Goal: Task Accomplishment & Management: Complete application form

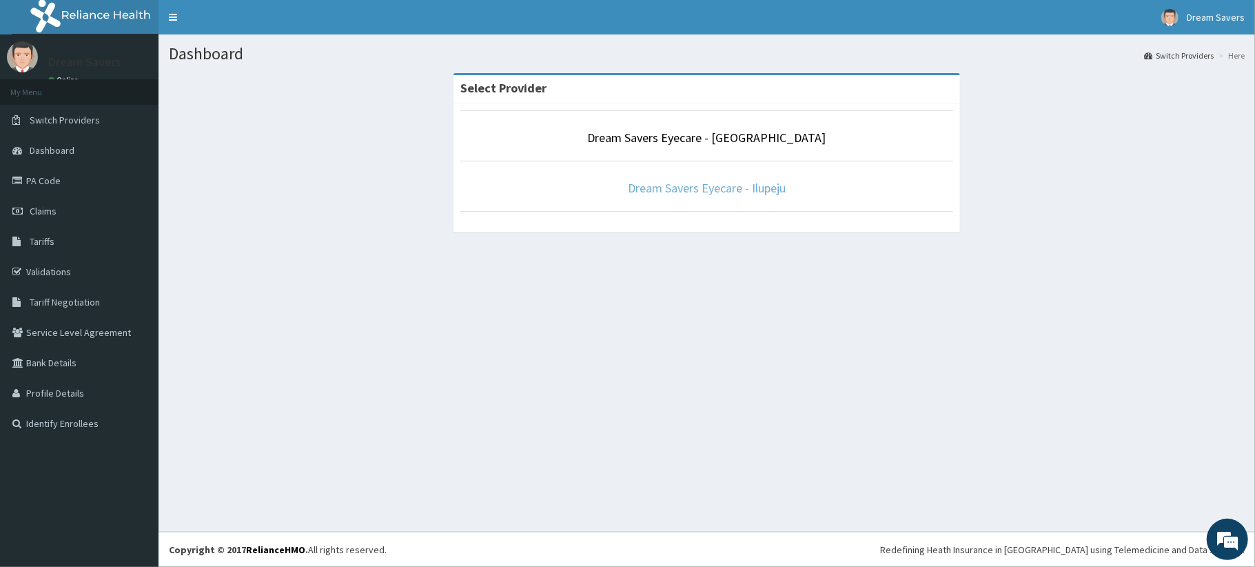
click at [746, 181] on link "Dream Savers Eyecare - Ilupeju" at bounding box center [707, 188] width 158 height 16
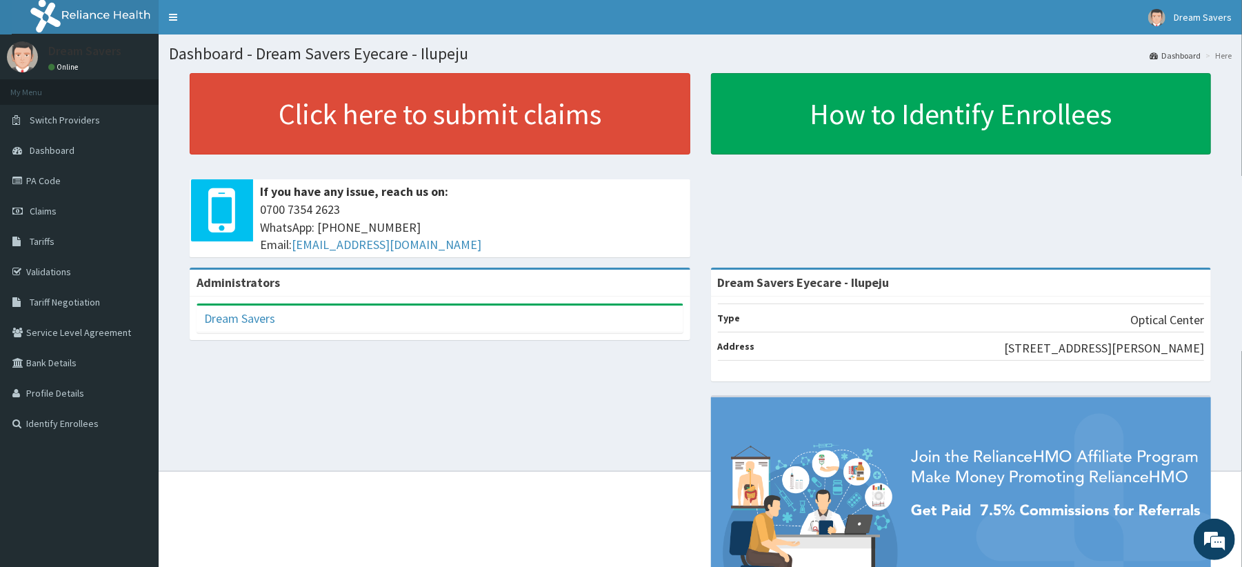
click at [37, 188] on link "PA Code" at bounding box center [79, 180] width 159 height 30
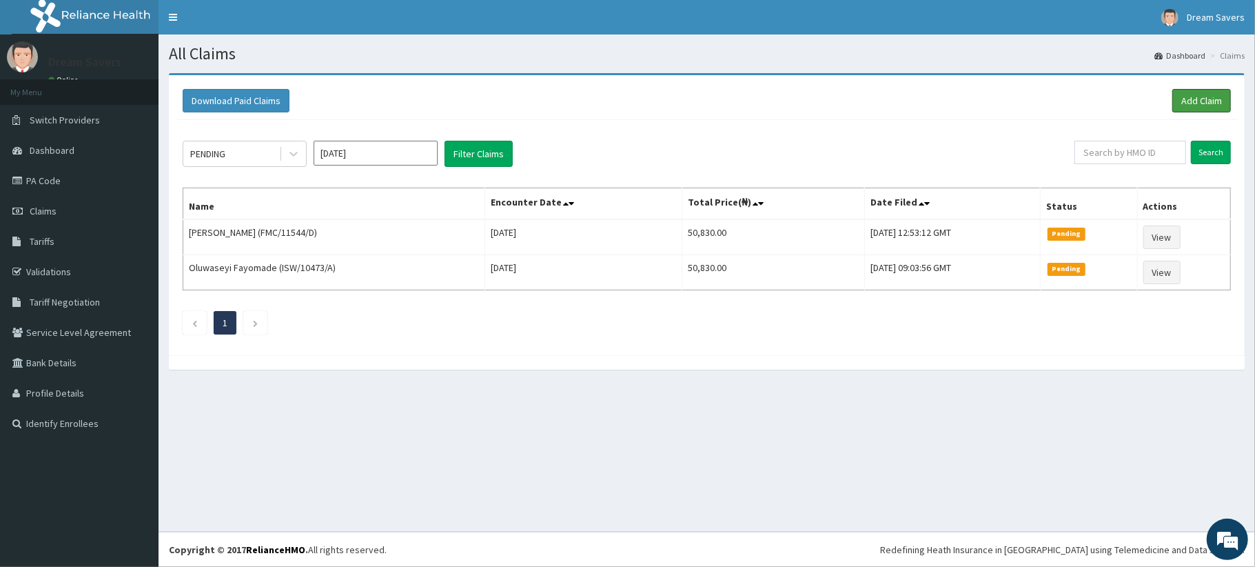
click at [1194, 97] on link "Add Claim" at bounding box center [1202, 100] width 59 height 23
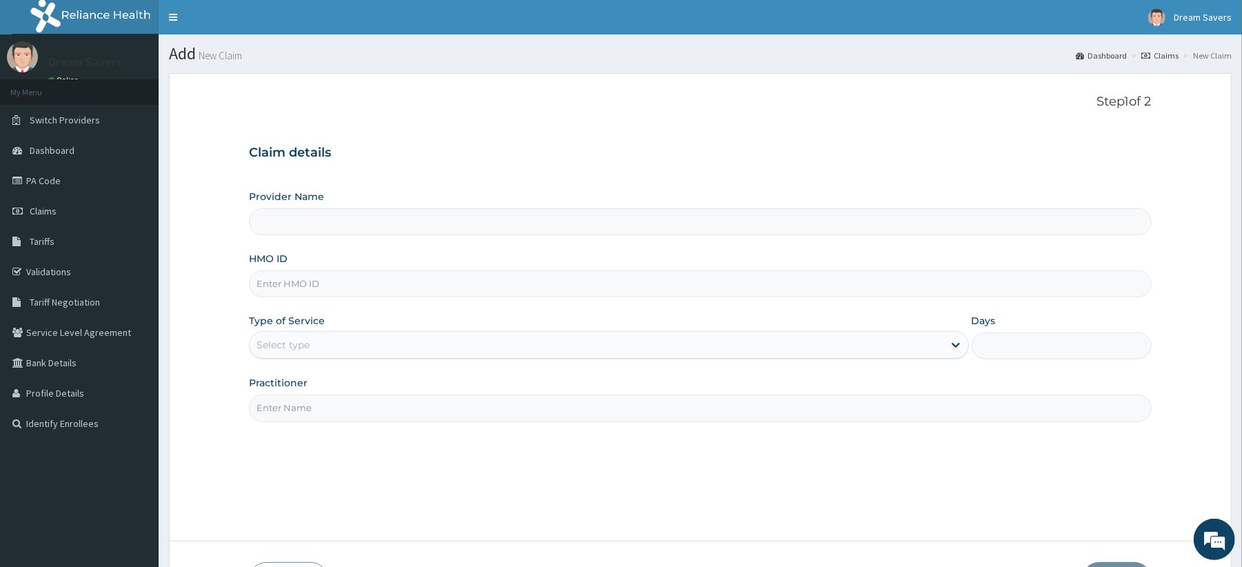
type input "Dream Savers Eyecare - Ilupeju"
type input "r"
type input "RMB/10021/A"
click at [334, 339] on div "Select type" at bounding box center [596, 345] width 693 height 22
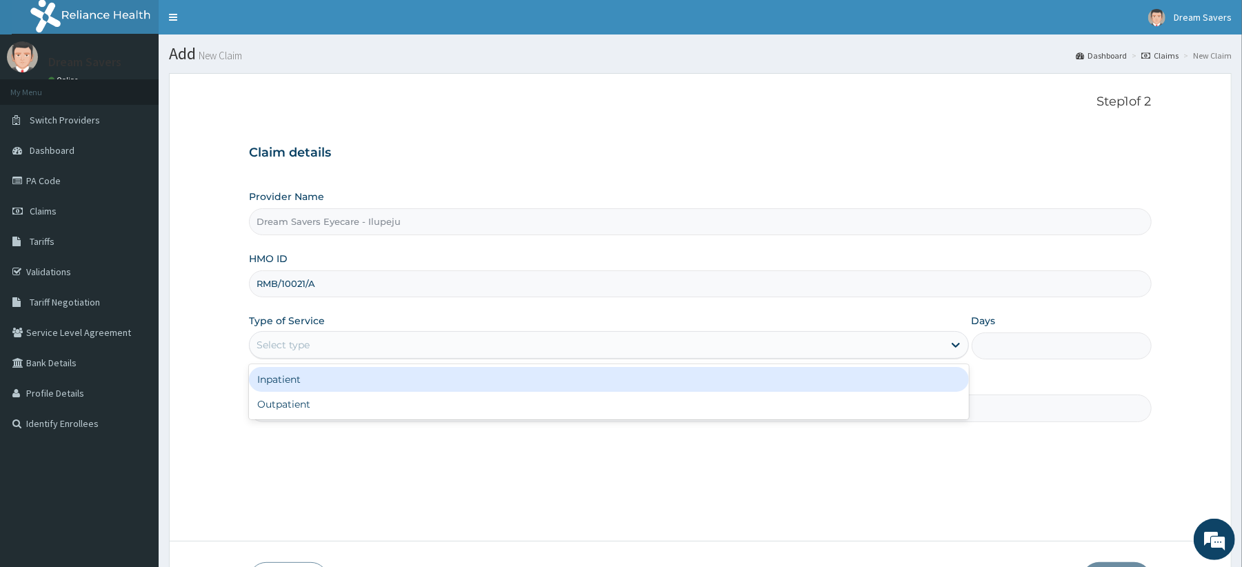
click at [334, 339] on div "Select type" at bounding box center [596, 345] width 693 height 22
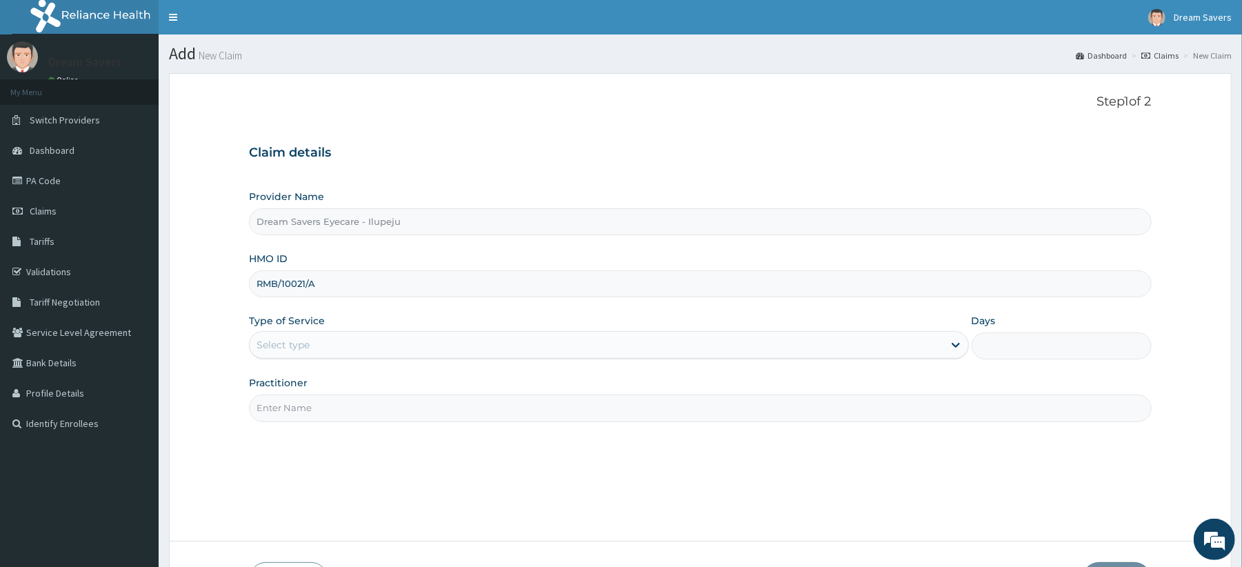
click at [334, 339] on div "Select type" at bounding box center [596, 345] width 693 height 22
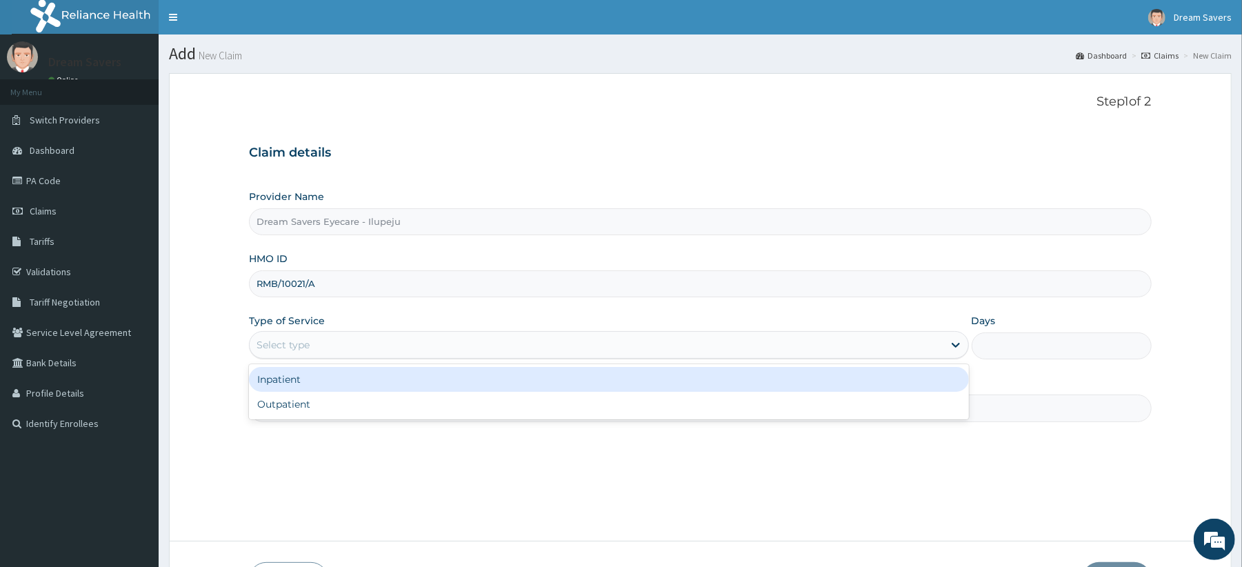
click at [332, 340] on div "Select type" at bounding box center [596, 345] width 693 height 22
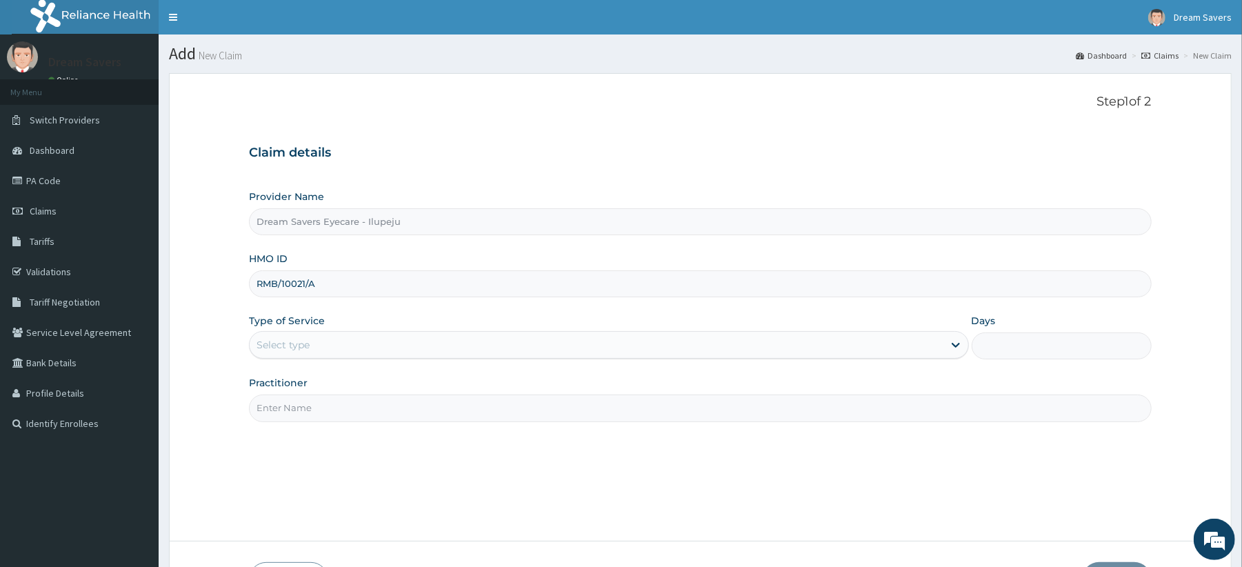
click at [332, 340] on div "Select type" at bounding box center [596, 345] width 693 height 22
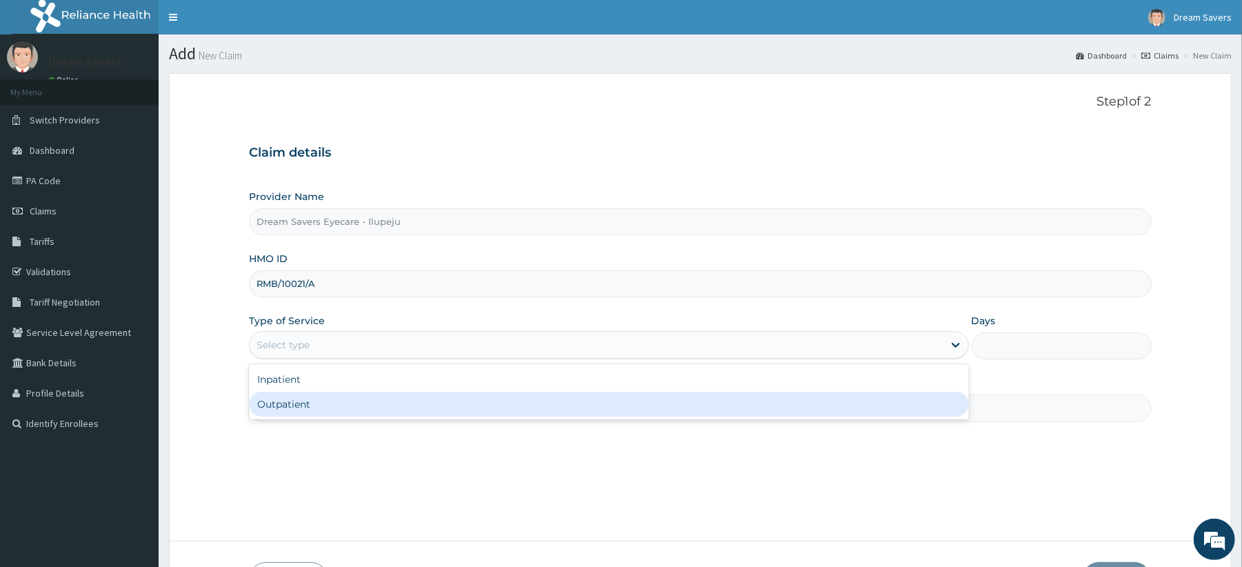
click at [309, 406] on div "Outpatient" at bounding box center [608, 404] width 719 height 25
type input "1"
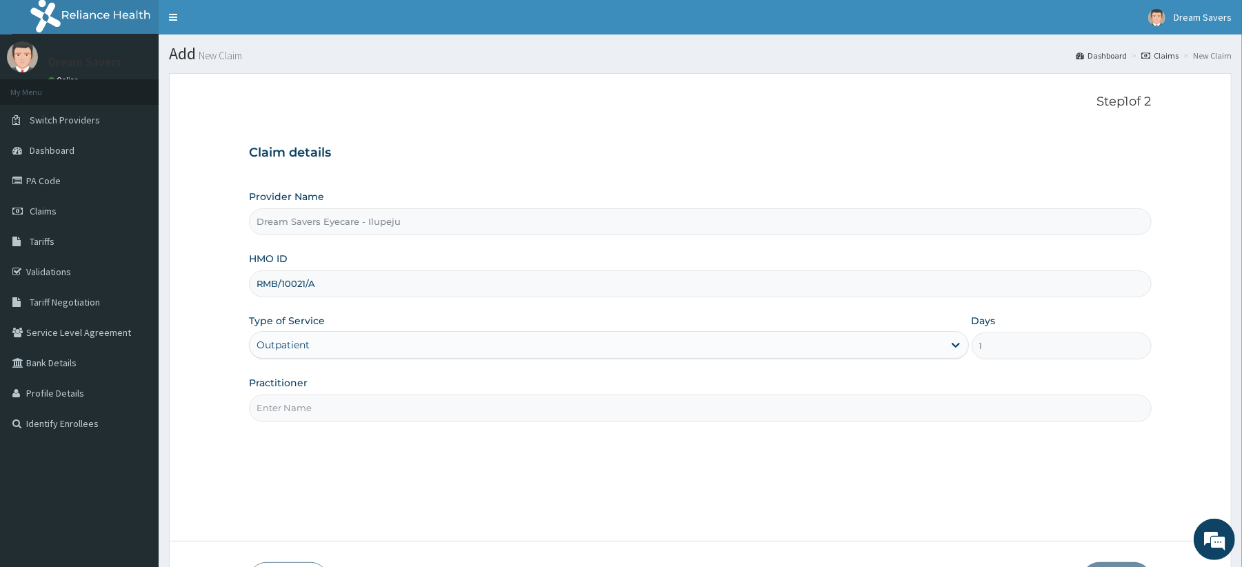
click at [327, 403] on input "Practitioner" at bounding box center [700, 407] width 902 height 27
type input "DR GENEVIVE"
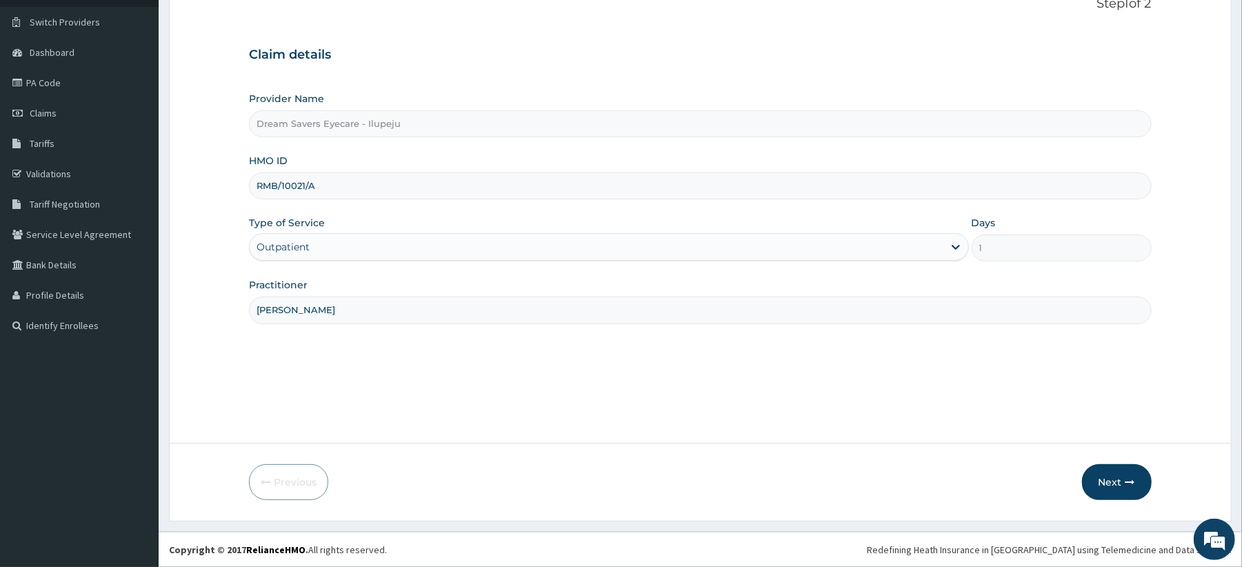
click at [1103, 481] on button "Next" at bounding box center [1117, 482] width 70 height 36
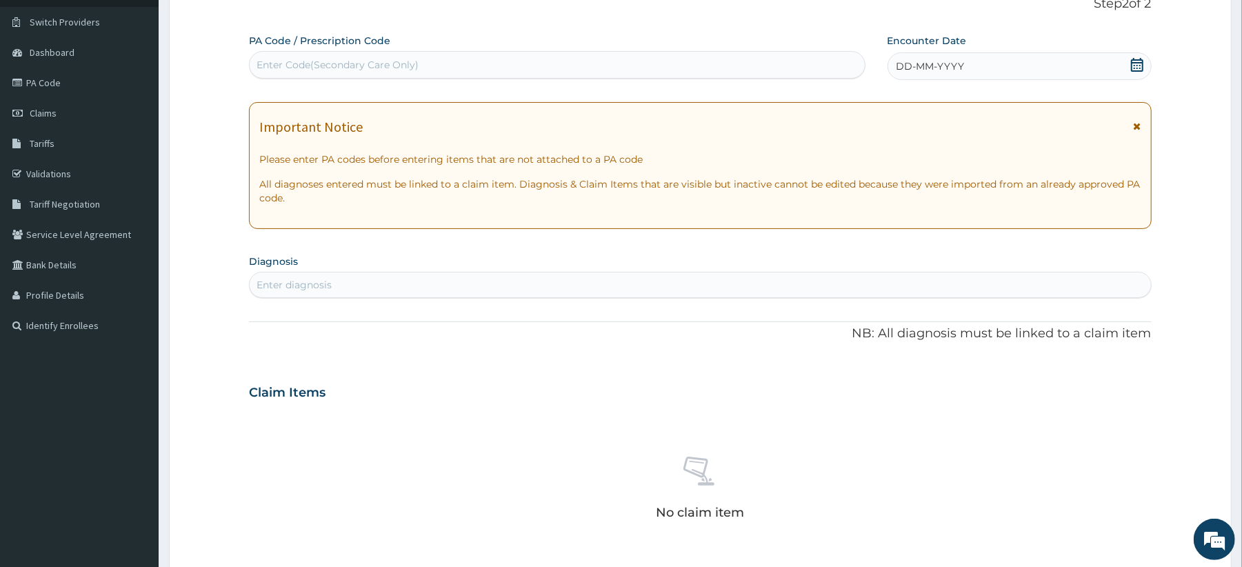
click at [1122, 483] on div "No claim item" at bounding box center [700, 490] width 902 height 159
paste input "PA/588B9A"
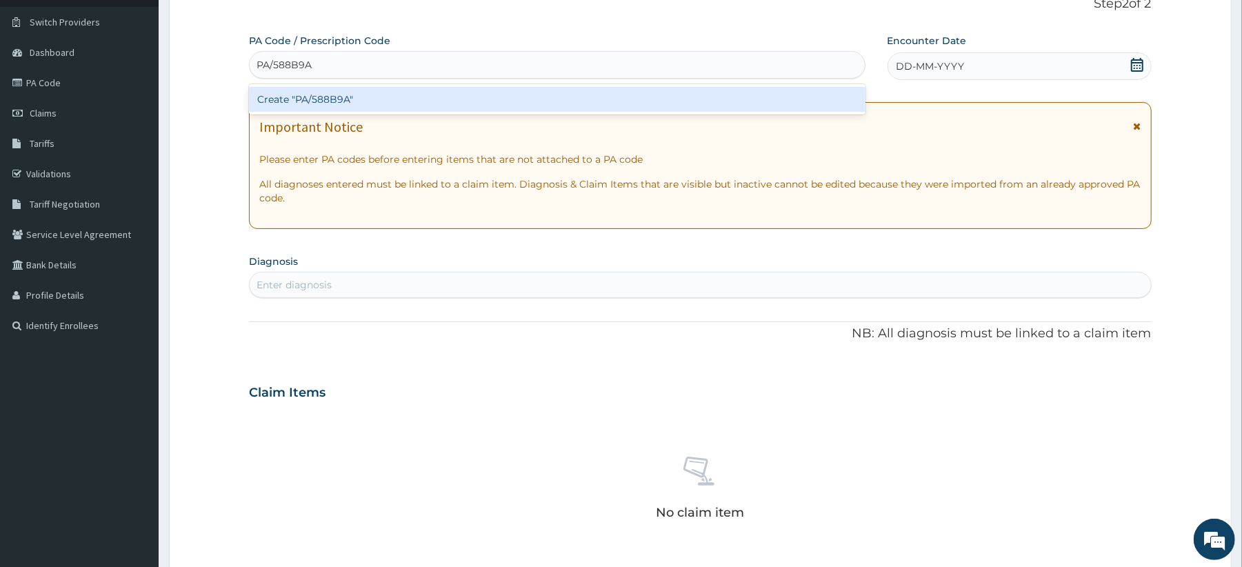
type input "PA/588B9A"
click at [933, 70] on div "PA Code / Prescription Code option Create "PA/588B9A" focused, 1 of 1. 1 result…" at bounding box center [700, 391] width 902 height 714
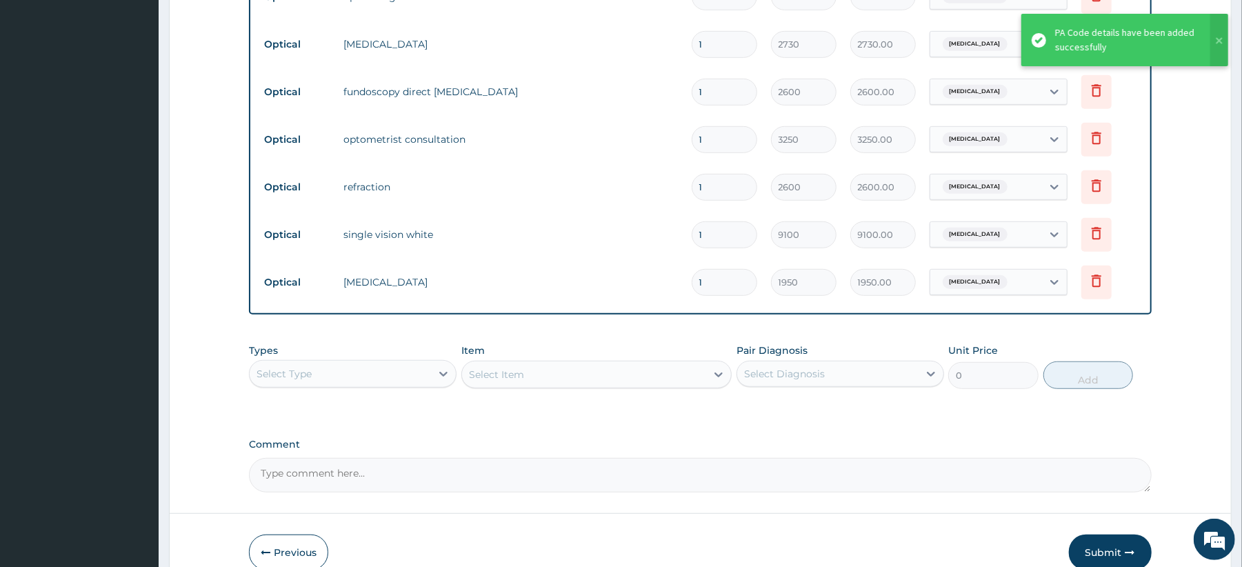
scroll to position [649, 0]
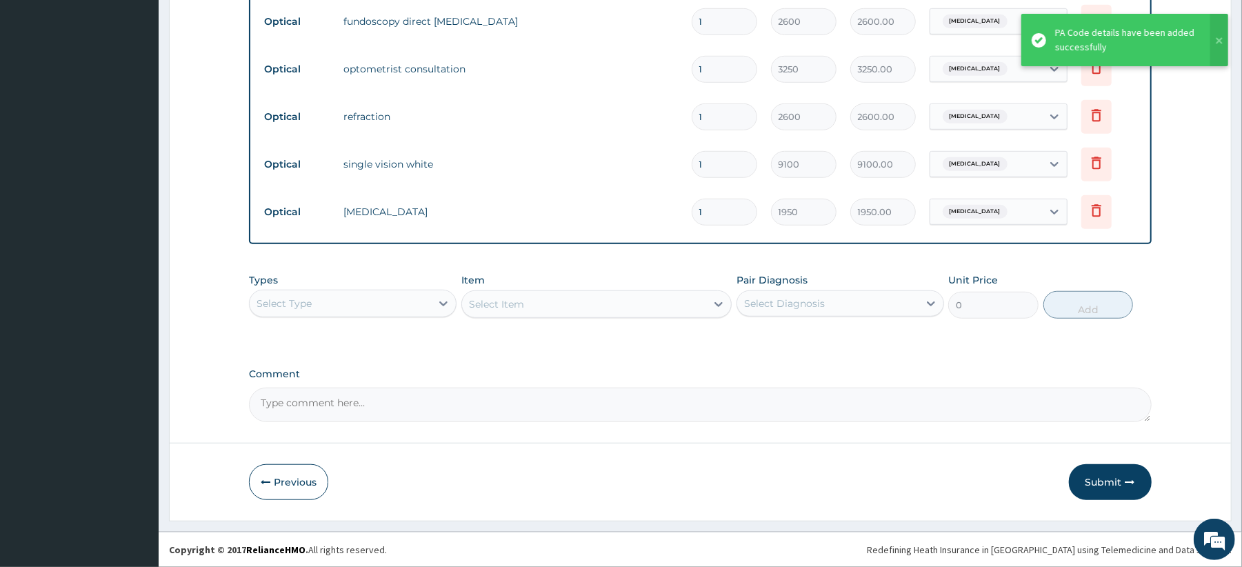
click at [1107, 475] on button "Submit" at bounding box center [1110, 482] width 83 height 36
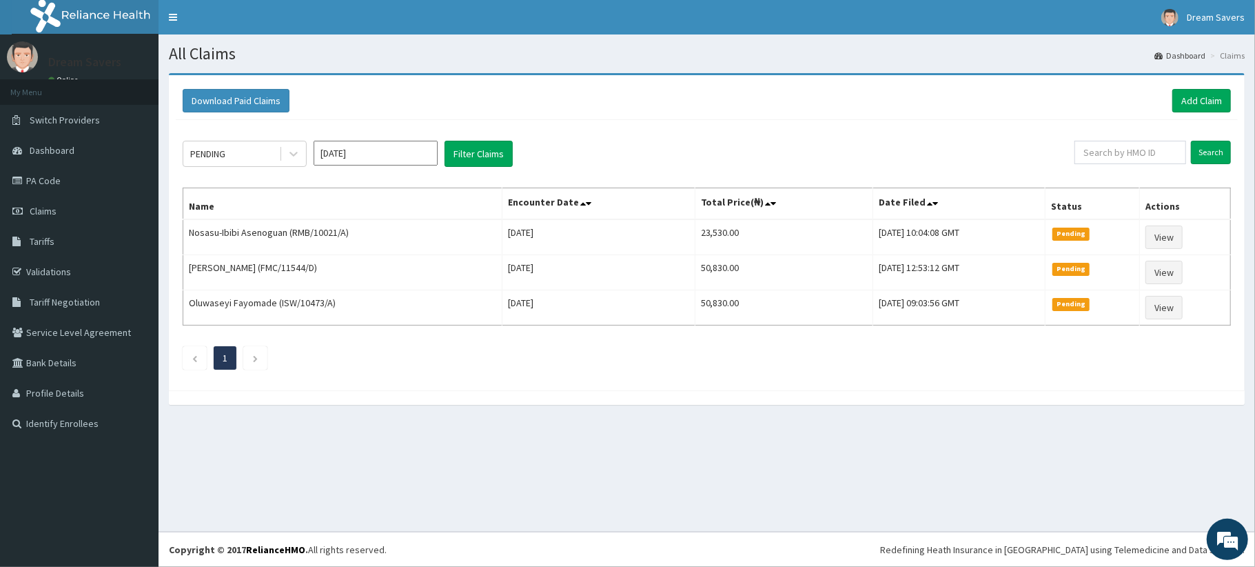
click at [61, 210] on link "Claims" at bounding box center [79, 211] width 159 height 30
click at [57, 183] on link "PA Code" at bounding box center [79, 180] width 159 height 30
click at [1218, 97] on link "Add Claim" at bounding box center [1202, 100] width 59 height 23
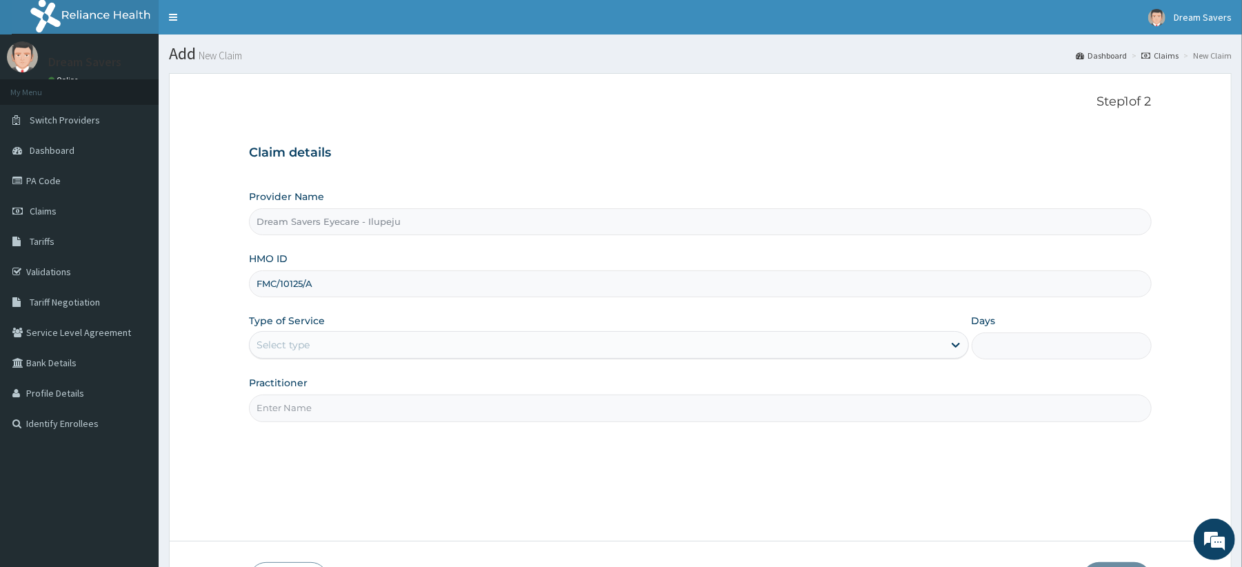
type input "FMC/10125/A"
click at [305, 341] on div "Select type" at bounding box center [282, 345] width 53 height 14
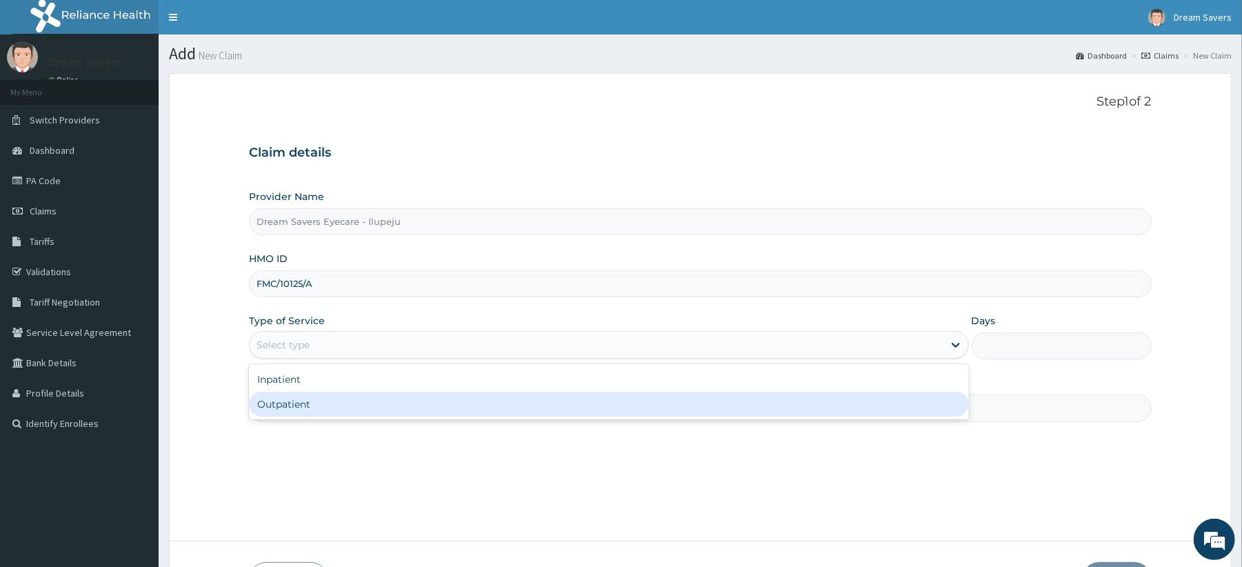
click at [276, 403] on div "Outpatient" at bounding box center [608, 404] width 719 height 25
type input "1"
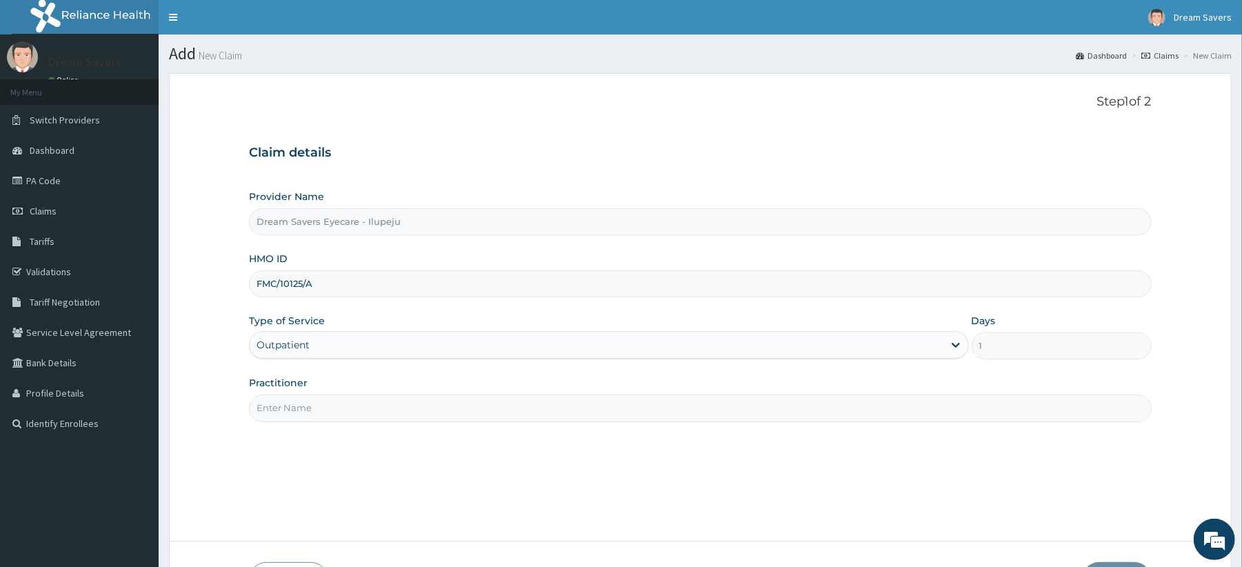
click at [313, 415] on input "Practitioner" at bounding box center [700, 407] width 902 height 27
type input "DR GENEVIVE"
click at [902, 172] on div "Claim details Provider Name Dream Savers Eyecare - Ilupeju HMO ID FMC/10125/A T…" at bounding box center [700, 277] width 902 height 290
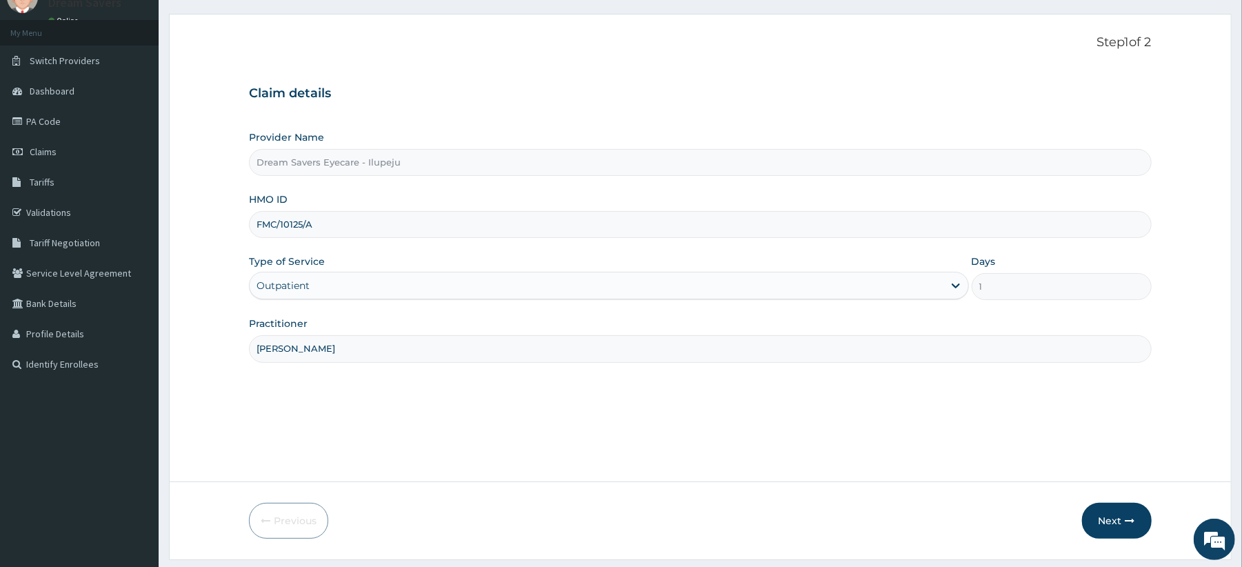
scroll to position [98, 0]
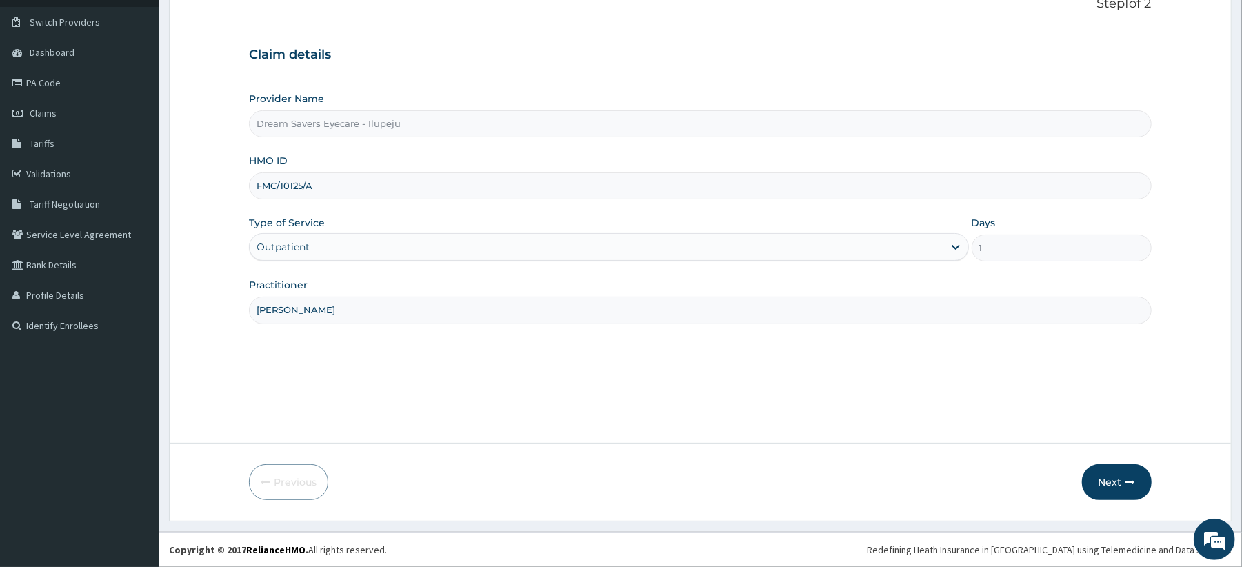
click at [1117, 483] on button "Next" at bounding box center [1117, 482] width 70 height 36
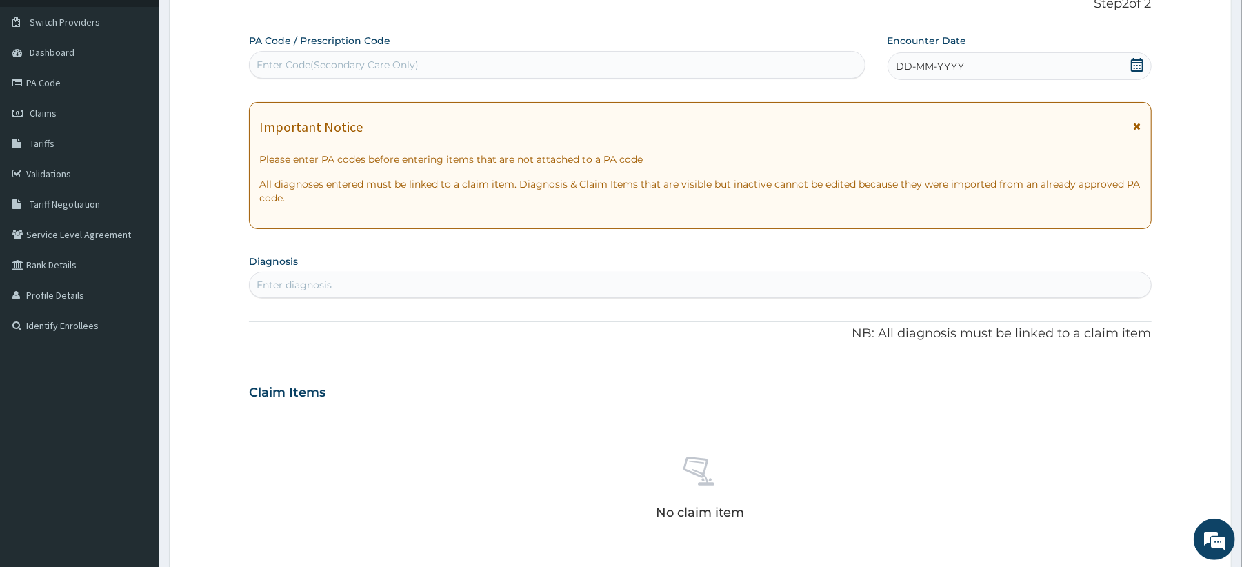
paste input "PA/9AC99F"
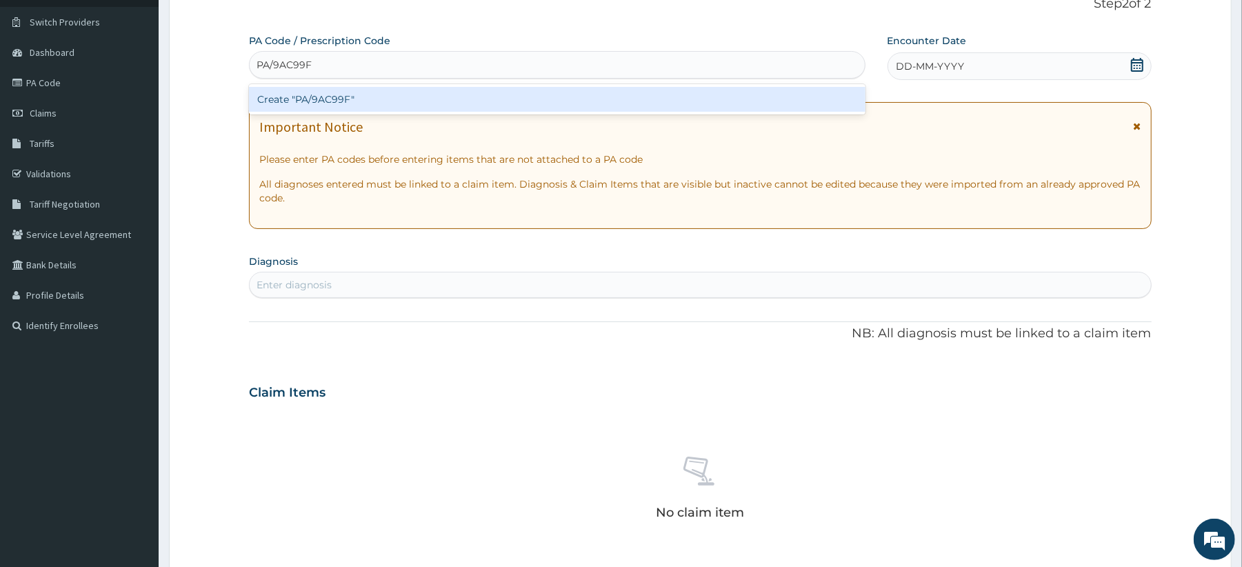
type input "PA/9AC99F"
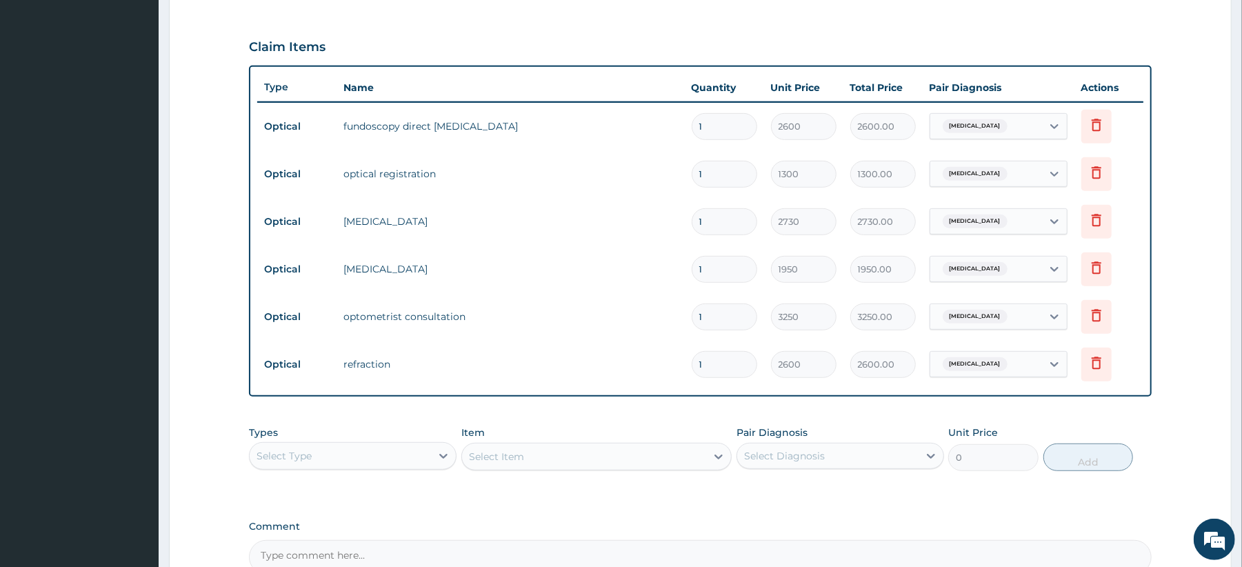
scroll to position [601, 0]
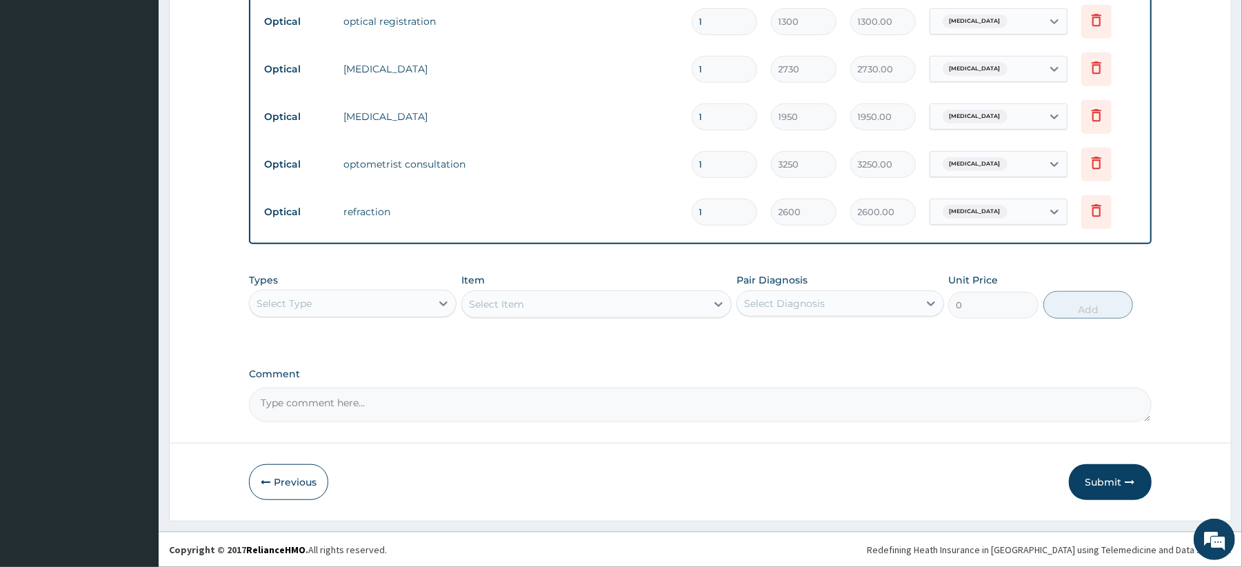
click at [1123, 478] on button "Submit" at bounding box center [1110, 482] width 83 height 36
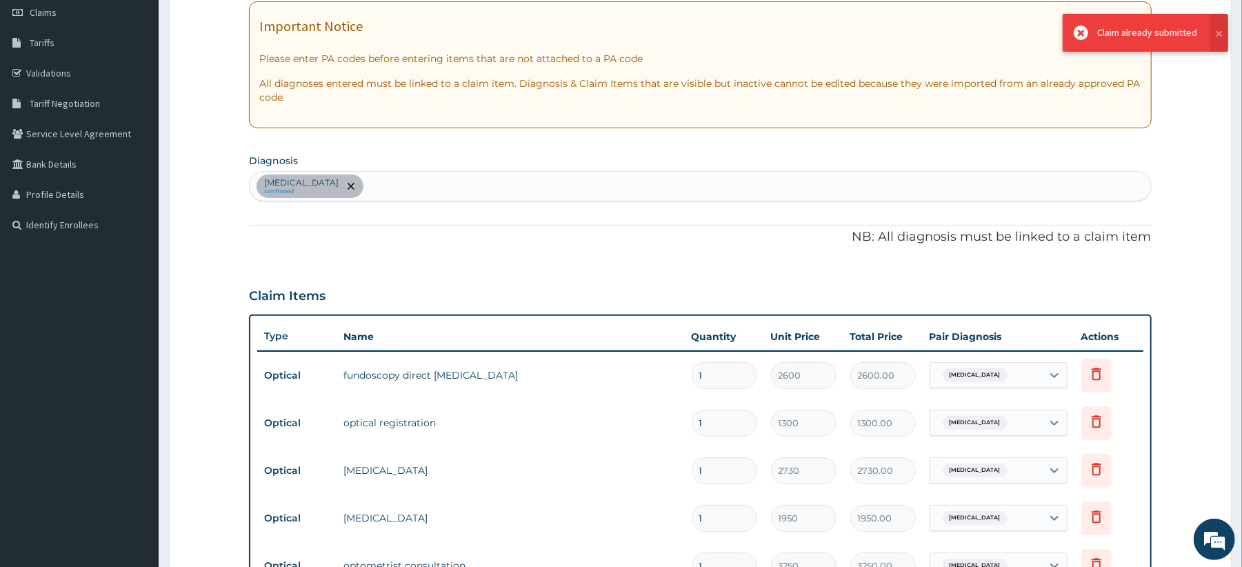
scroll to position [0, 0]
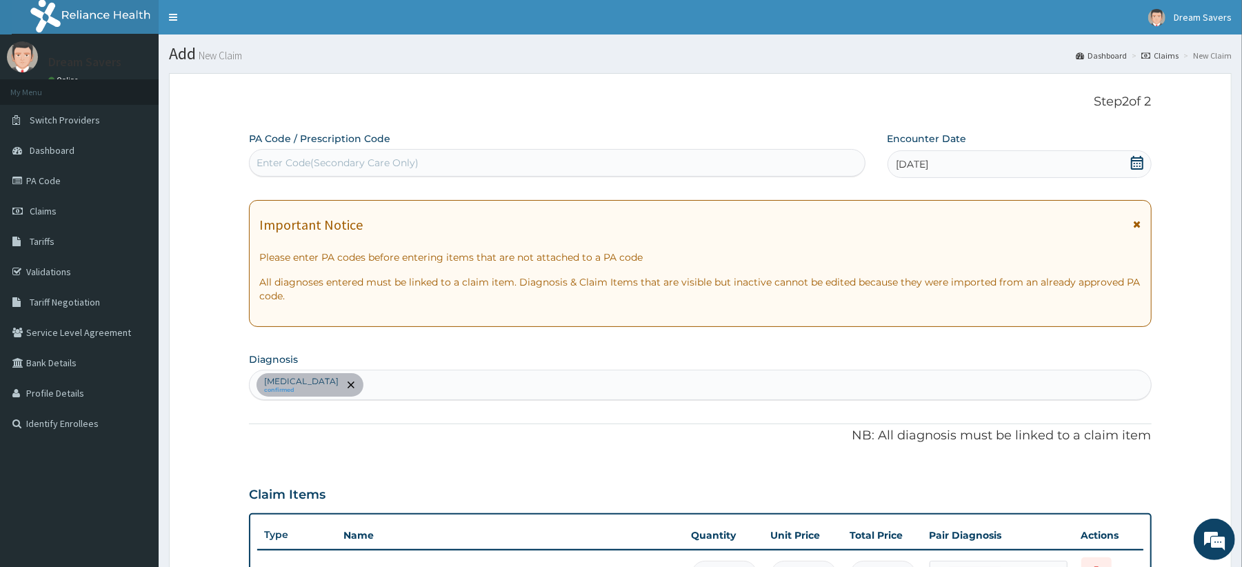
click at [56, 208] on span "Claims" at bounding box center [43, 211] width 27 height 12
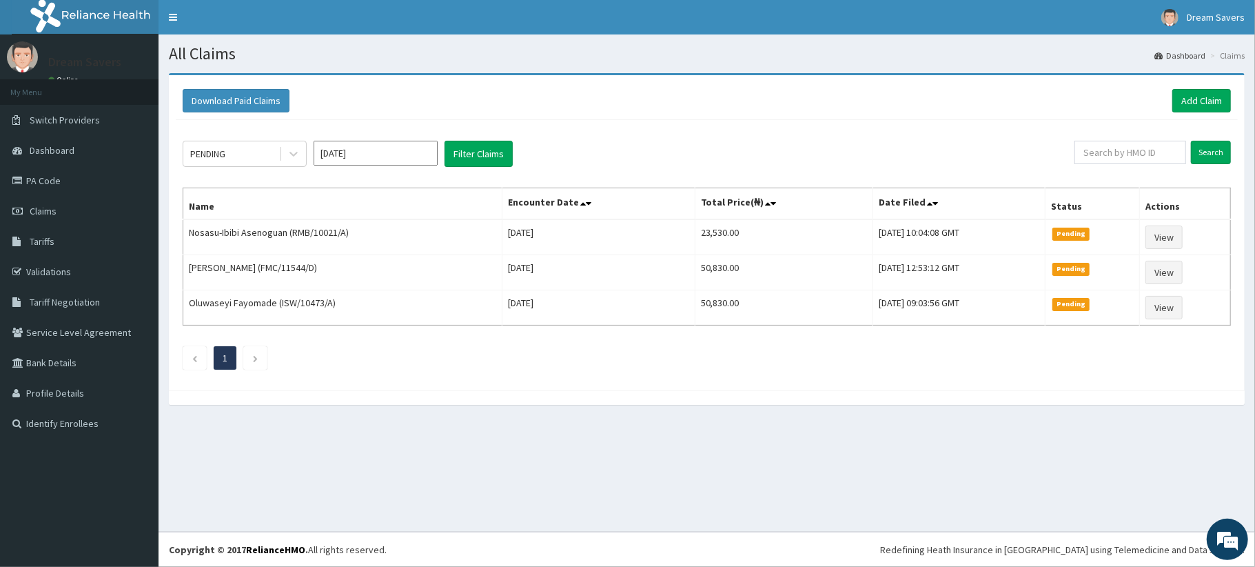
click at [248, 364] on li at bounding box center [255, 357] width 24 height 23
click at [199, 359] on li at bounding box center [195, 357] width 24 height 23
click at [59, 177] on link "PA Code" at bounding box center [79, 180] width 159 height 30
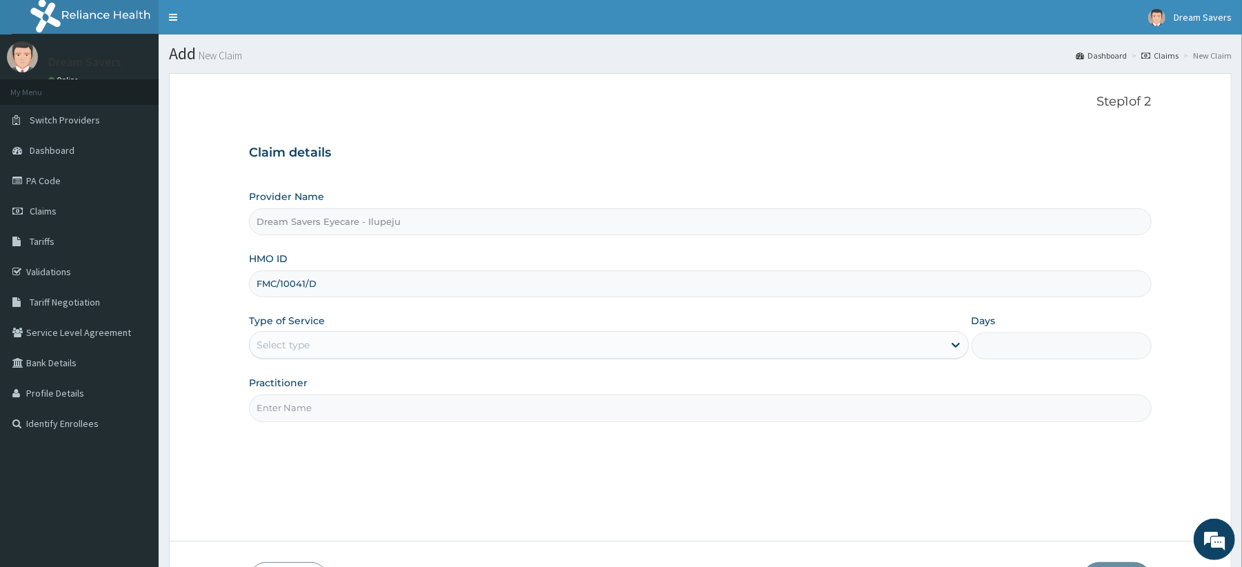
type input "FMC/10041/D"
click at [321, 340] on div "Select type" at bounding box center [596, 345] width 693 height 22
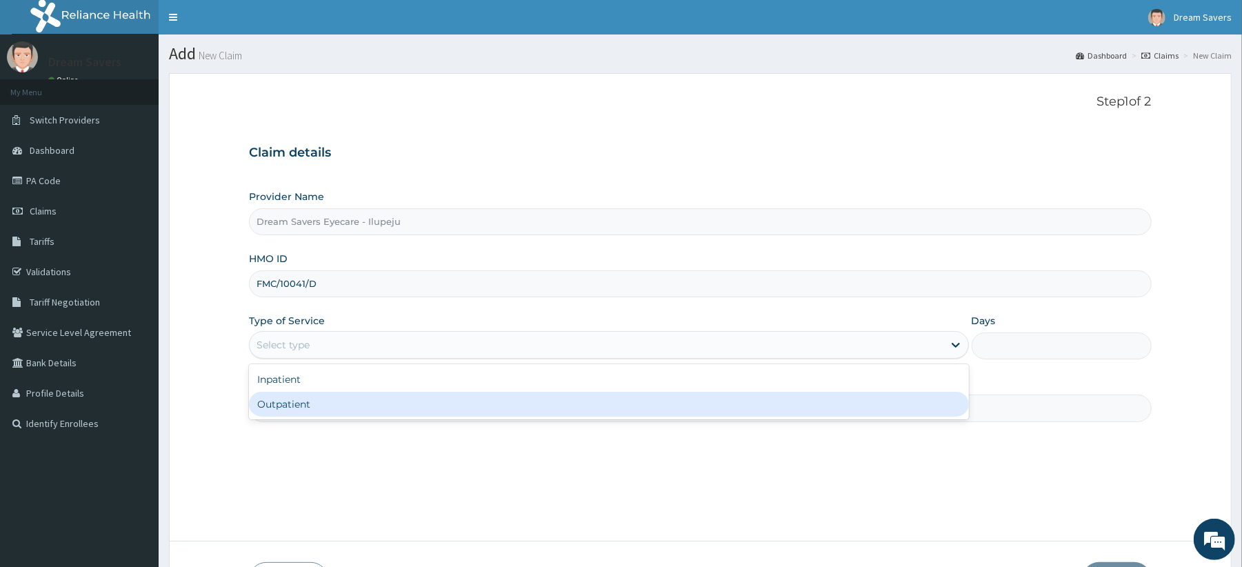
click at [276, 398] on div "Outpatient" at bounding box center [608, 404] width 719 height 25
type input "1"
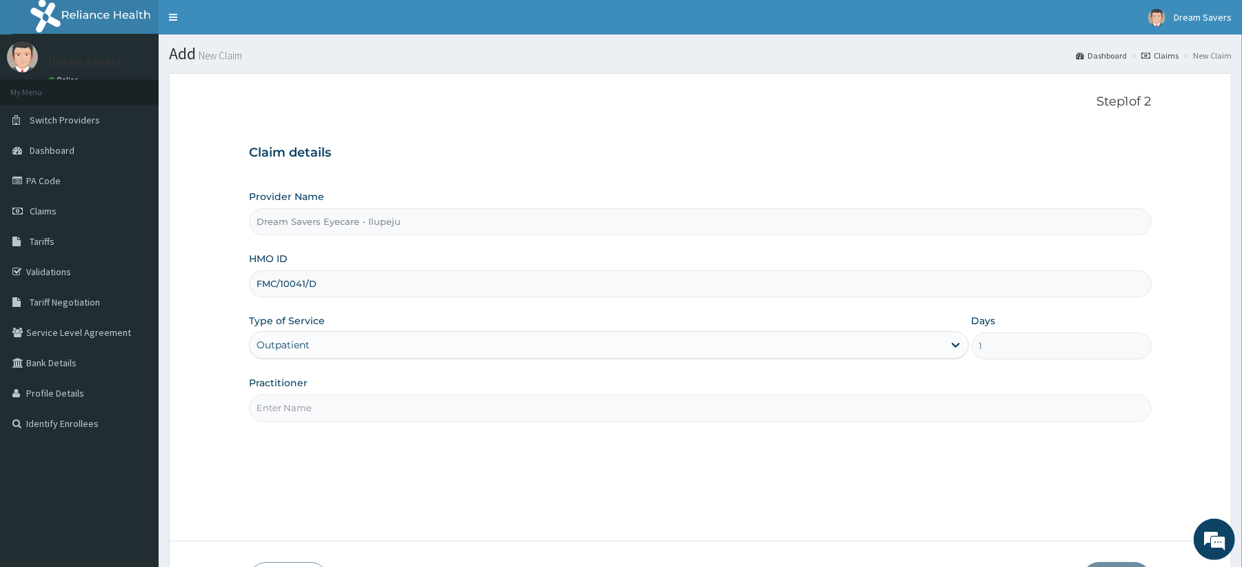
click at [294, 398] on input "Practitioner" at bounding box center [700, 407] width 902 height 27
type input "[PERSON_NAME]"
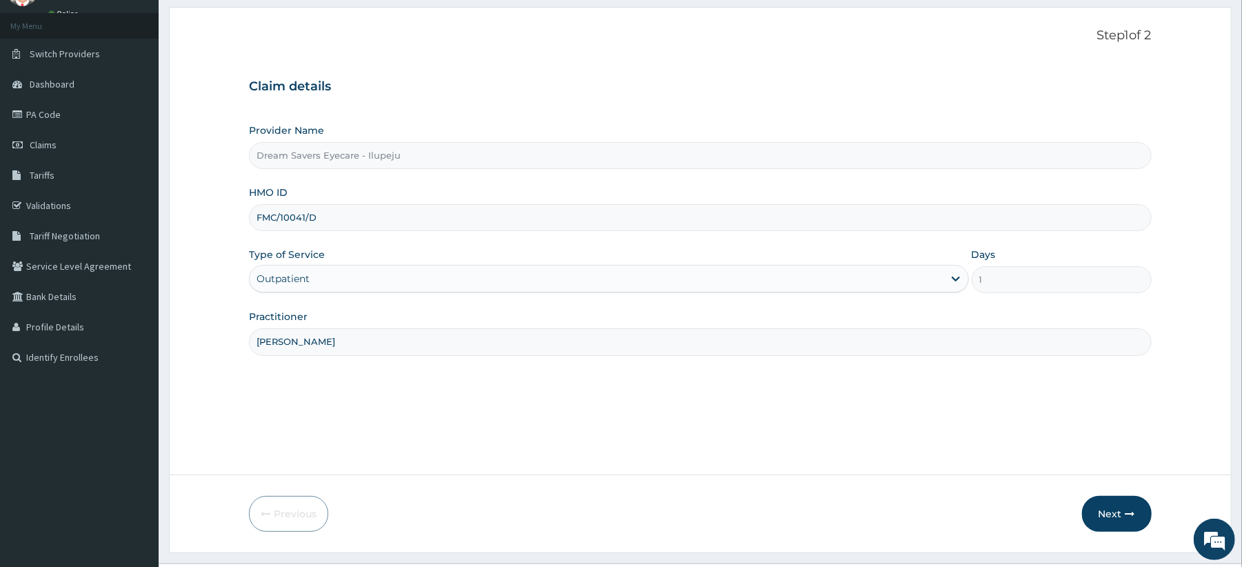
click at [1109, 527] on button "Next" at bounding box center [1117, 514] width 70 height 36
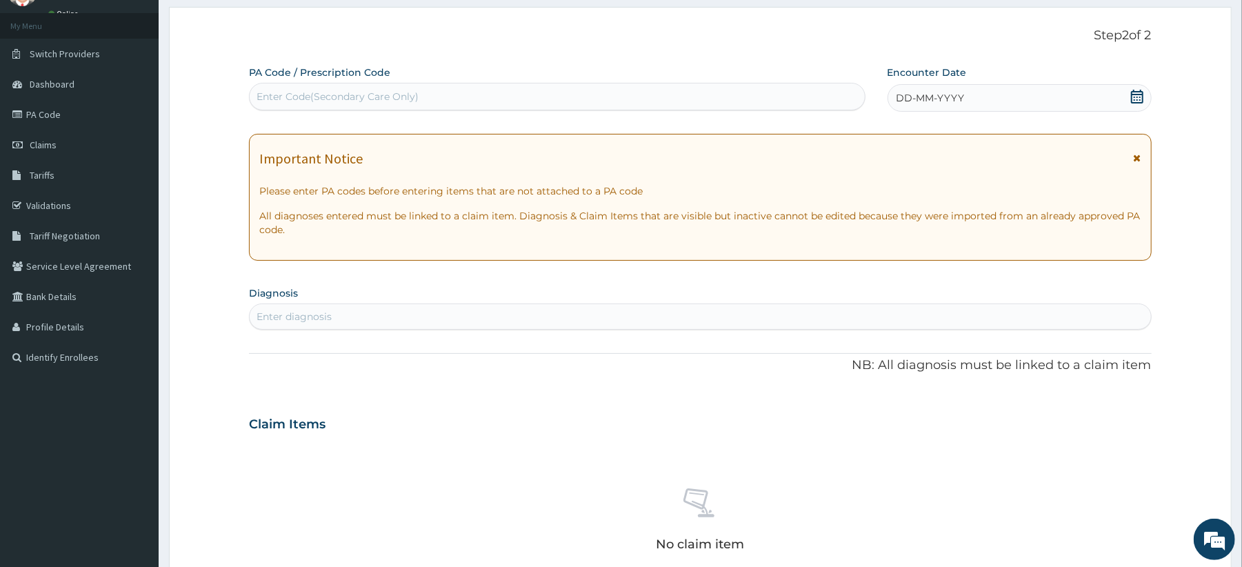
click at [1109, 505] on div "No claim item" at bounding box center [700, 522] width 902 height 159
paste input "PA/0E2A1D"
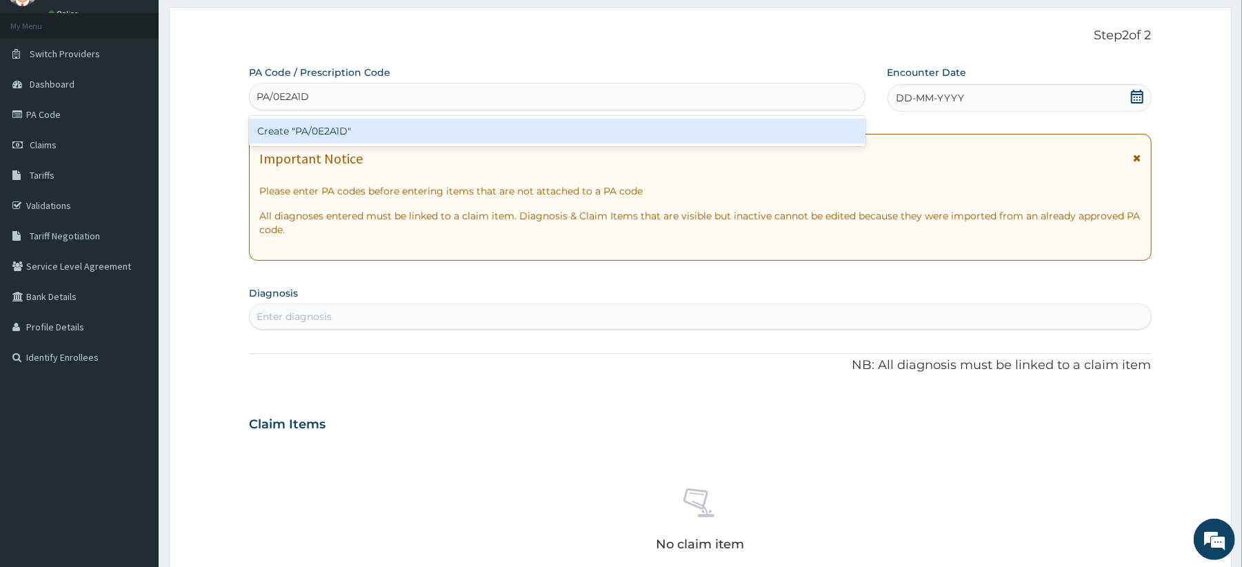
type input "PA/0E2A1D"
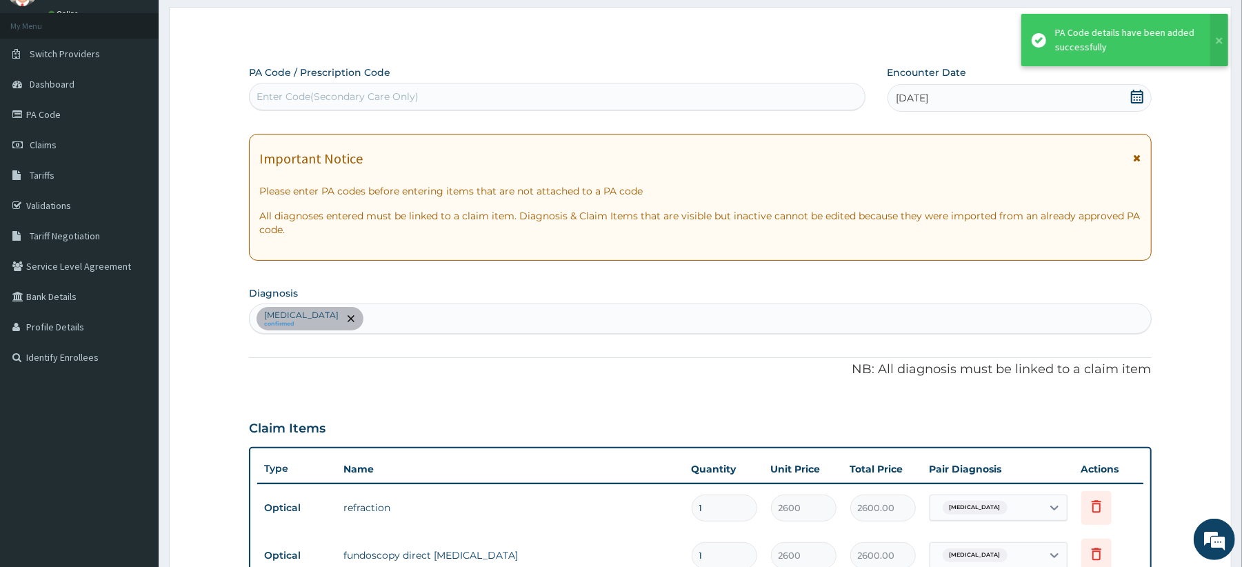
scroll to position [577, 0]
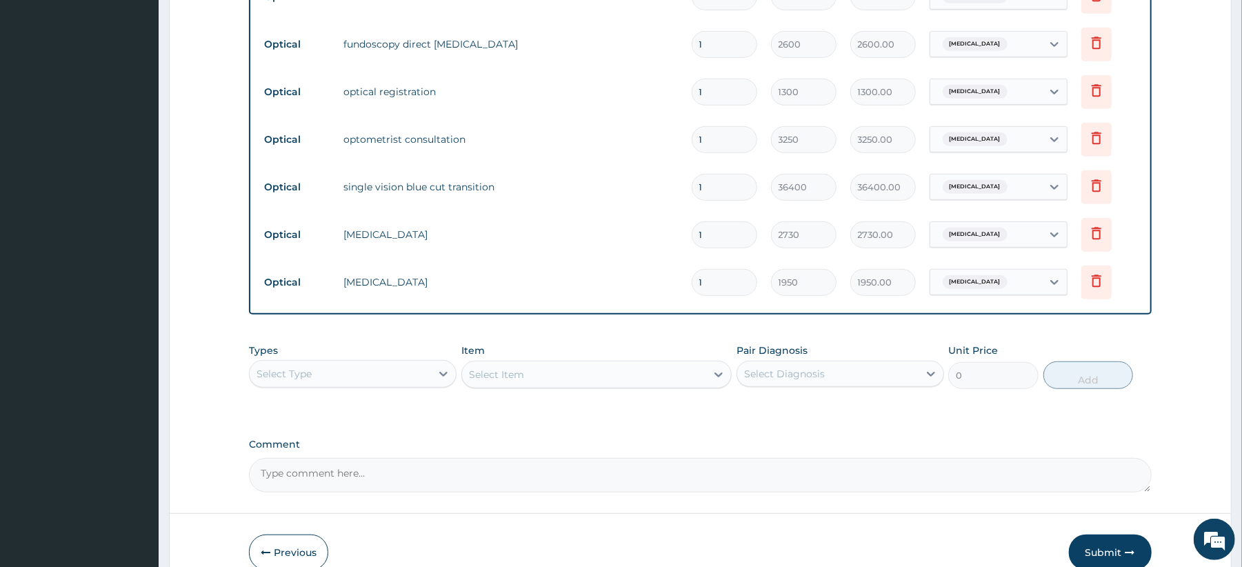
click at [1102, 415] on div "Types Select Type Item Select Item Pair Diagnosis Select Diagnosis Unit Price 0…" at bounding box center [700, 376] width 902 height 80
click at [1109, 555] on button "Submit" at bounding box center [1110, 552] width 83 height 36
click at [806, 346] on label "Pair Diagnosis" at bounding box center [771, 350] width 71 height 14
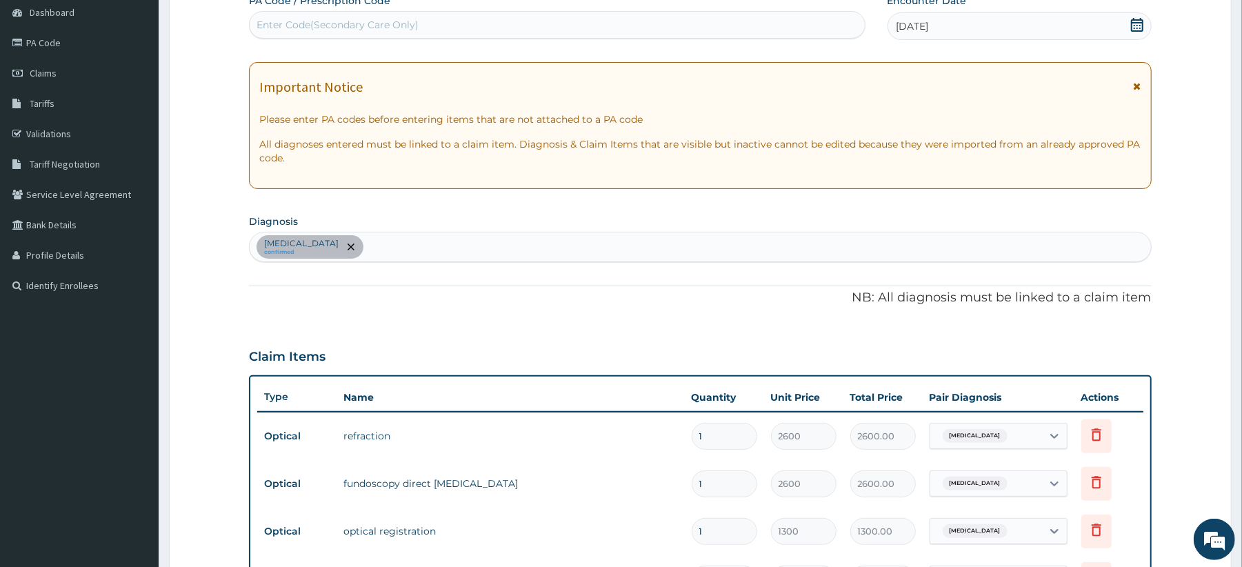
scroll to position [0, 0]
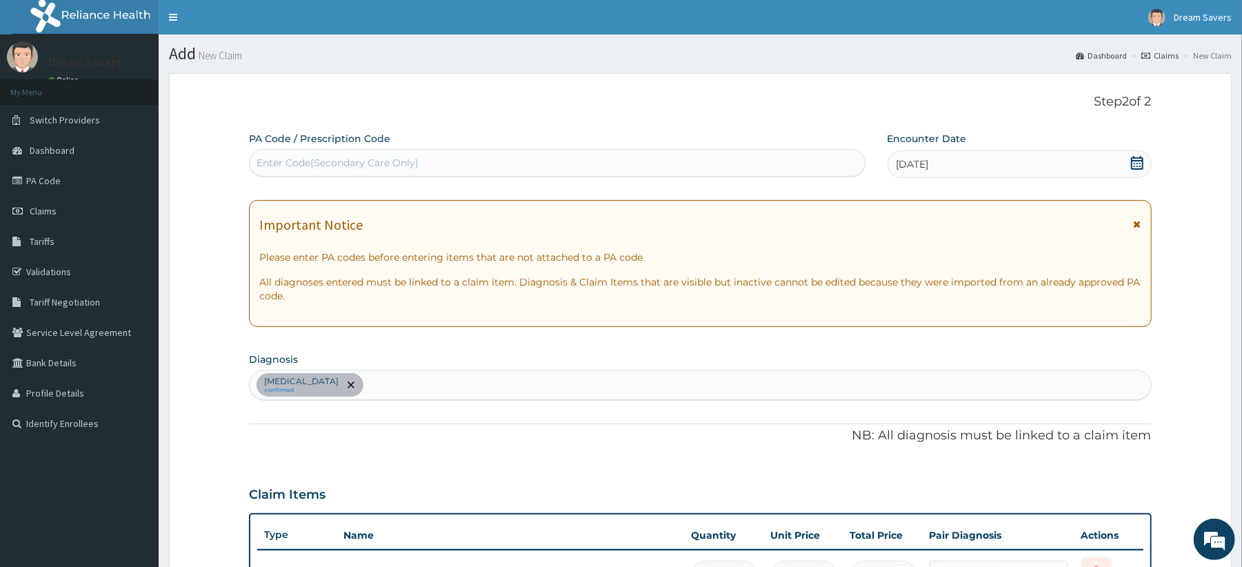
click at [32, 172] on link "PA Code" at bounding box center [79, 180] width 159 height 30
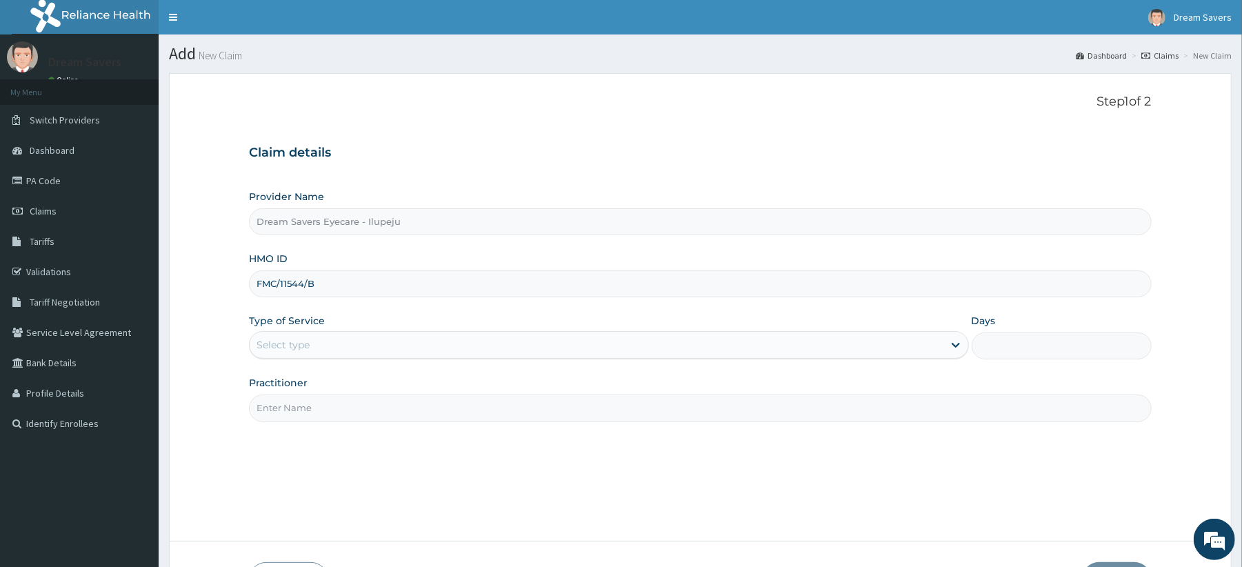
type input "FMC/11544/B"
click at [353, 349] on div "Select type" at bounding box center [596, 345] width 693 height 22
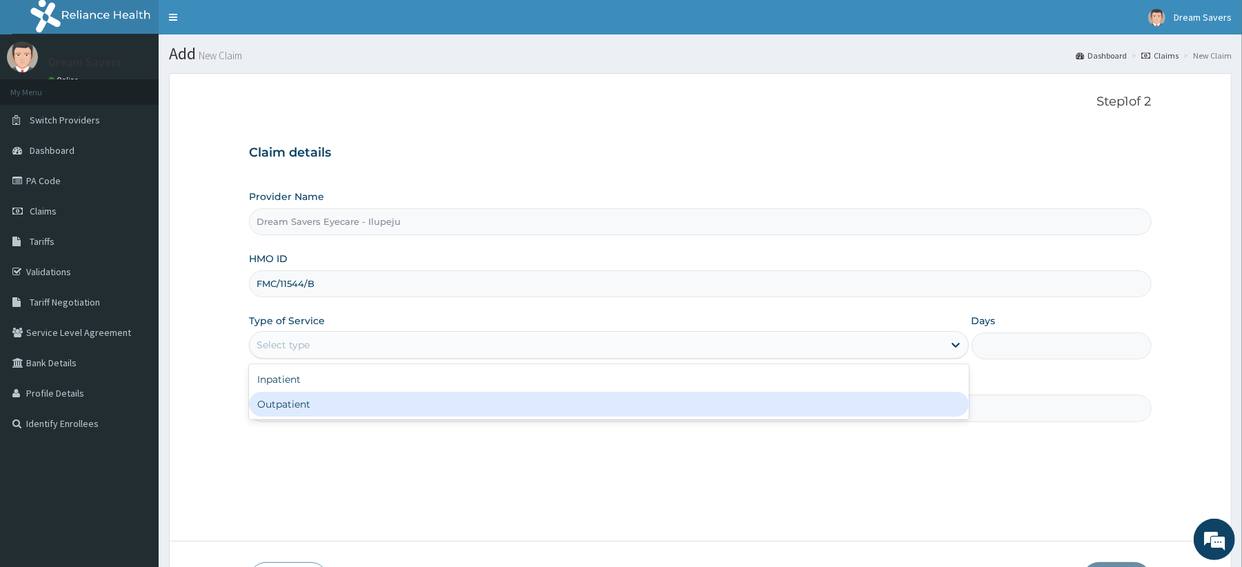
click at [310, 396] on div "Outpatient" at bounding box center [608, 404] width 719 height 25
type input "1"
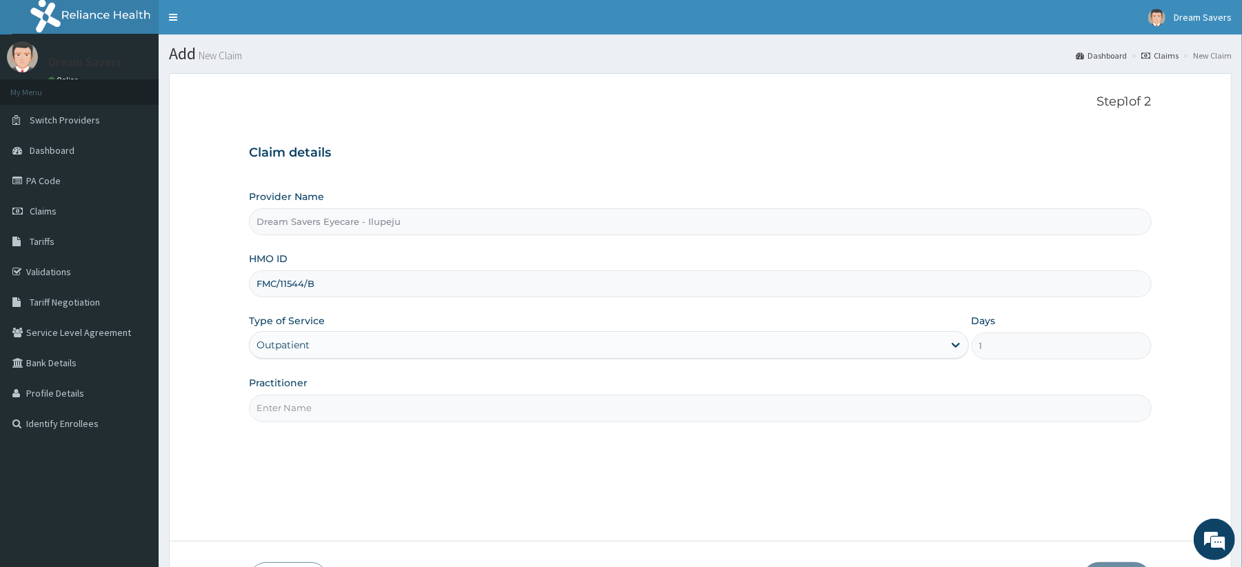
click at [324, 398] on input "Practitioner" at bounding box center [700, 407] width 902 height 27
type input "DR GENEVIVE"
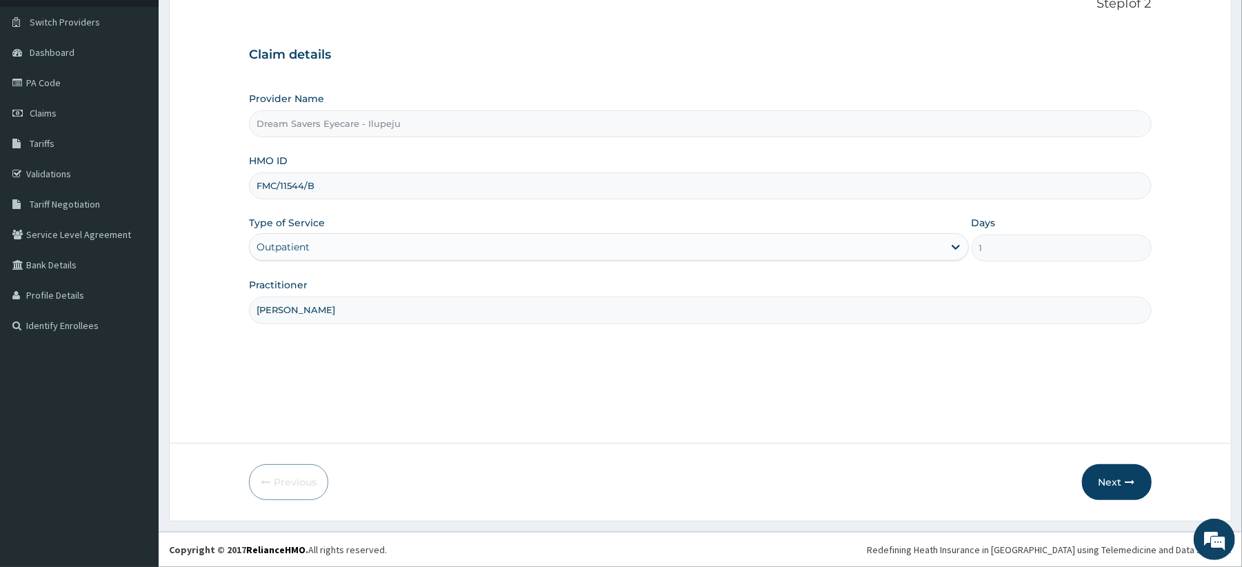
click at [1137, 483] on button "Next" at bounding box center [1117, 482] width 70 height 36
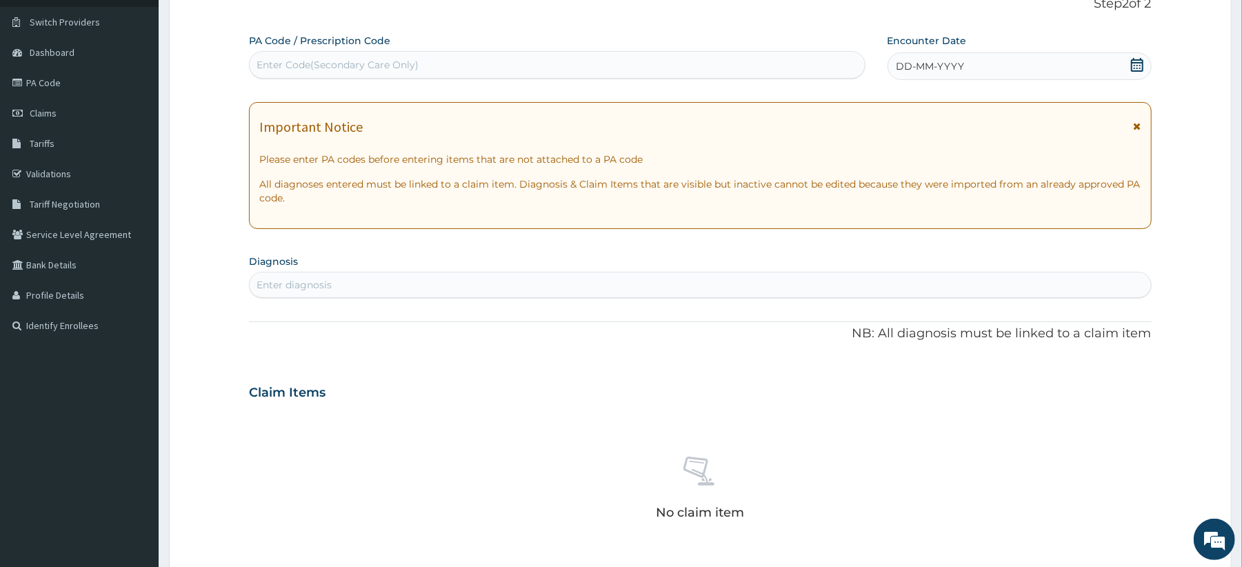
click at [330, 59] on div "Enter Code(Secondary Care Only)" at bounding box center [337, 65] width 162 height 14
paste input "PA/0E2A1D"
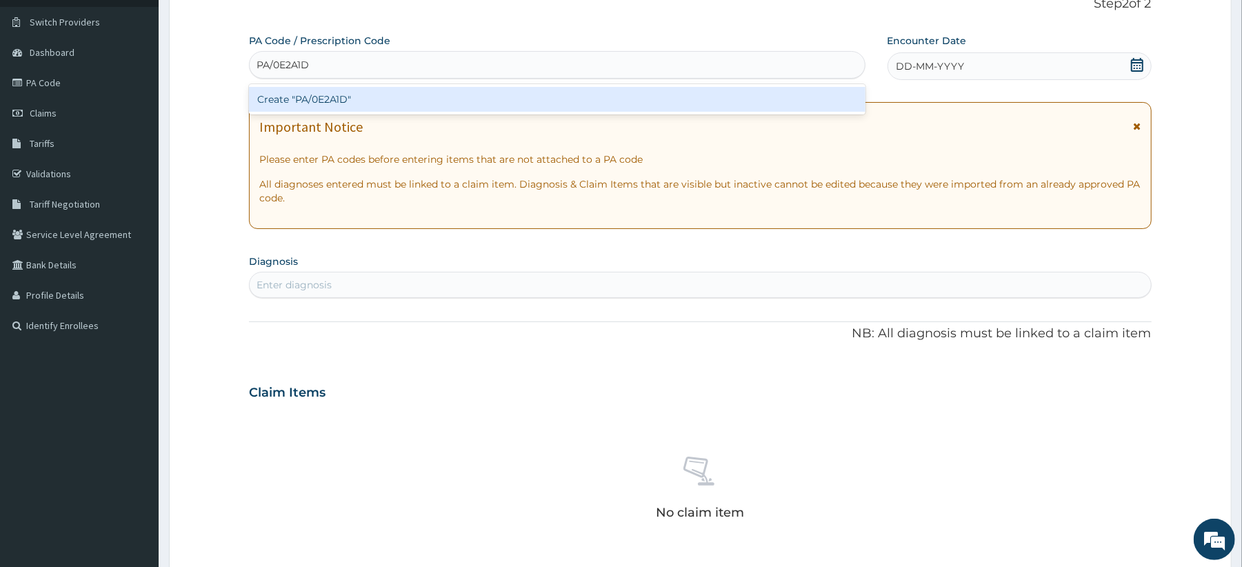
type input "PA/0E2A1D"
click at [938, 63] on div "PA Code / Prescription Code option Create "PA/0E2A1D" focused, 1 of 1. 1 result…" at bounding box center [700, 391] width 902 height 714
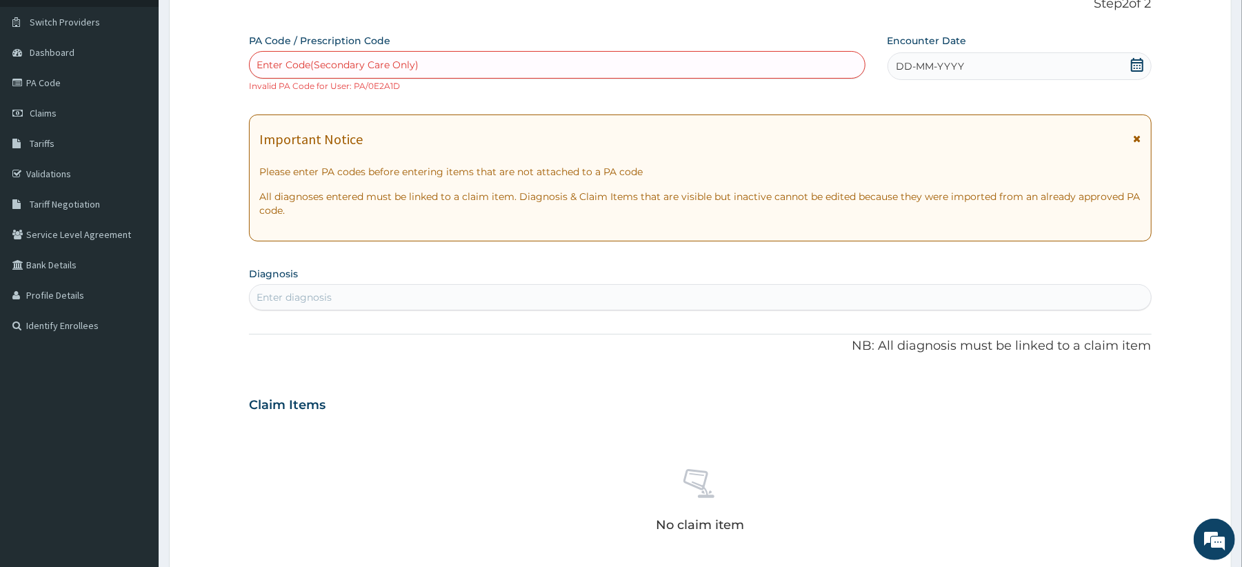
scroll to position [0, 0]
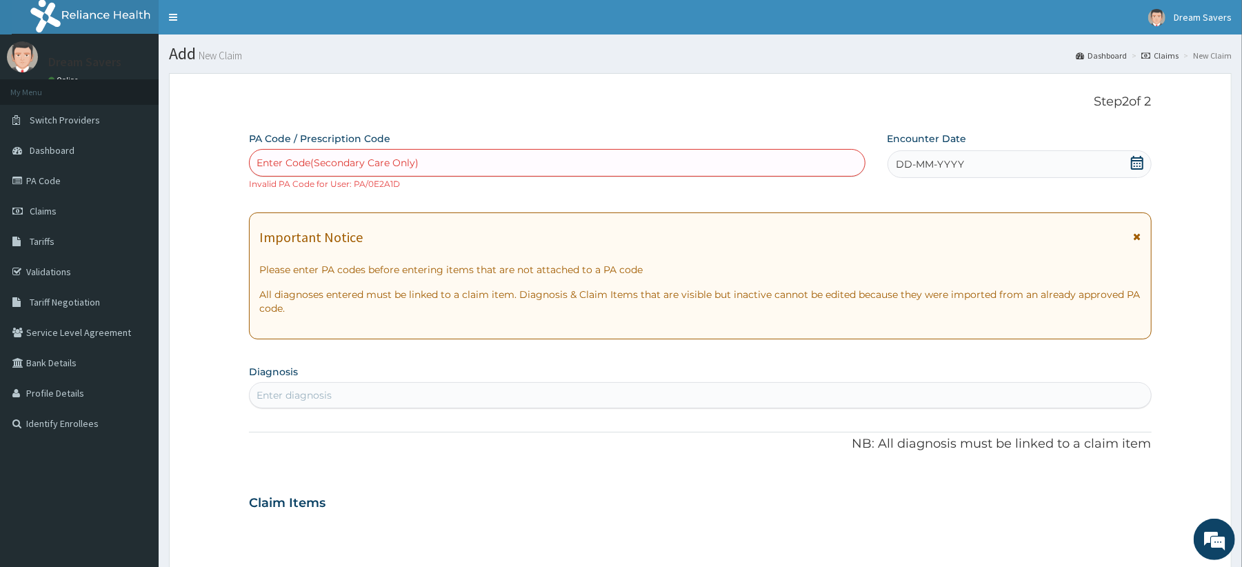
click at [56, 182] on link "PA Code" at bounding box center [79, 180] width 159 height 30
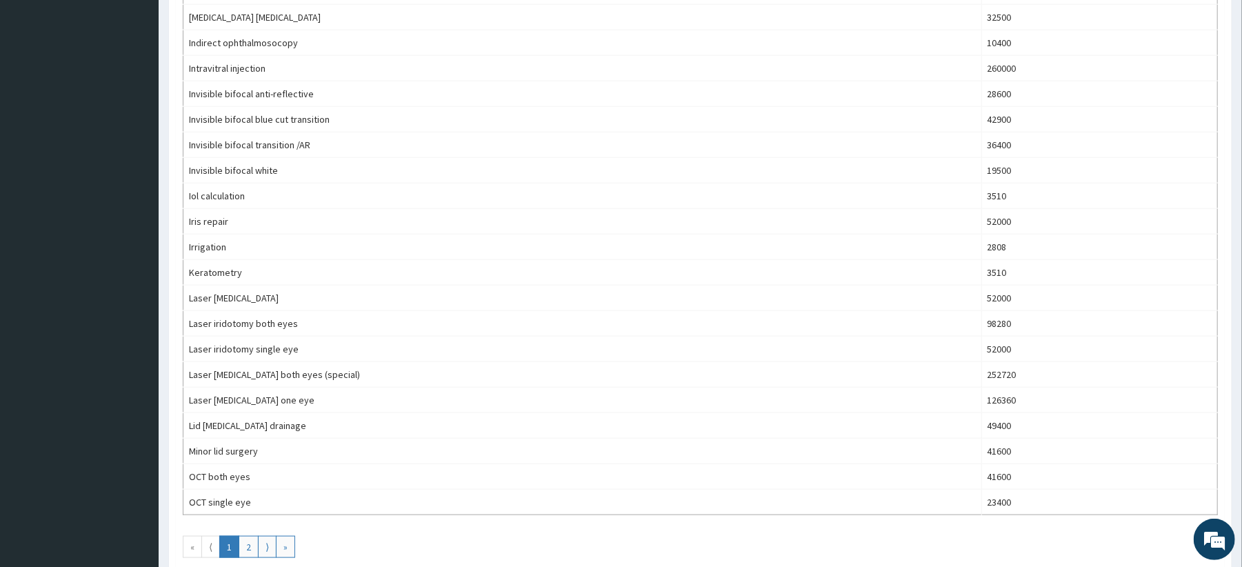
scroll to position [1134, 0]
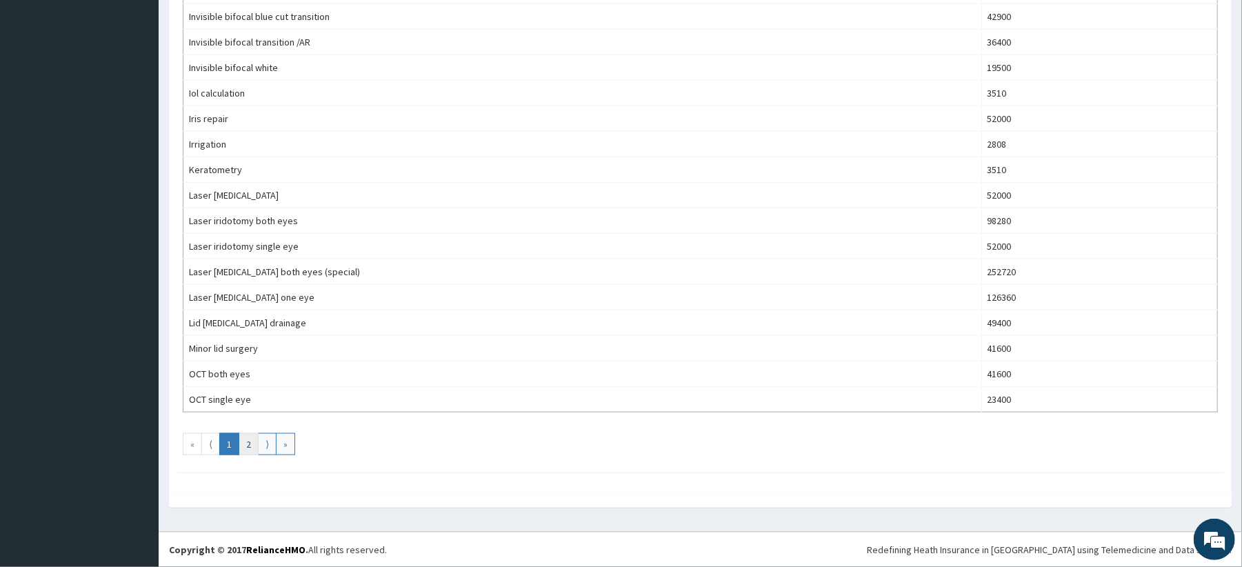
click at [248, 441] on link "2" at bounding box center [249, 444] width 20 height 22
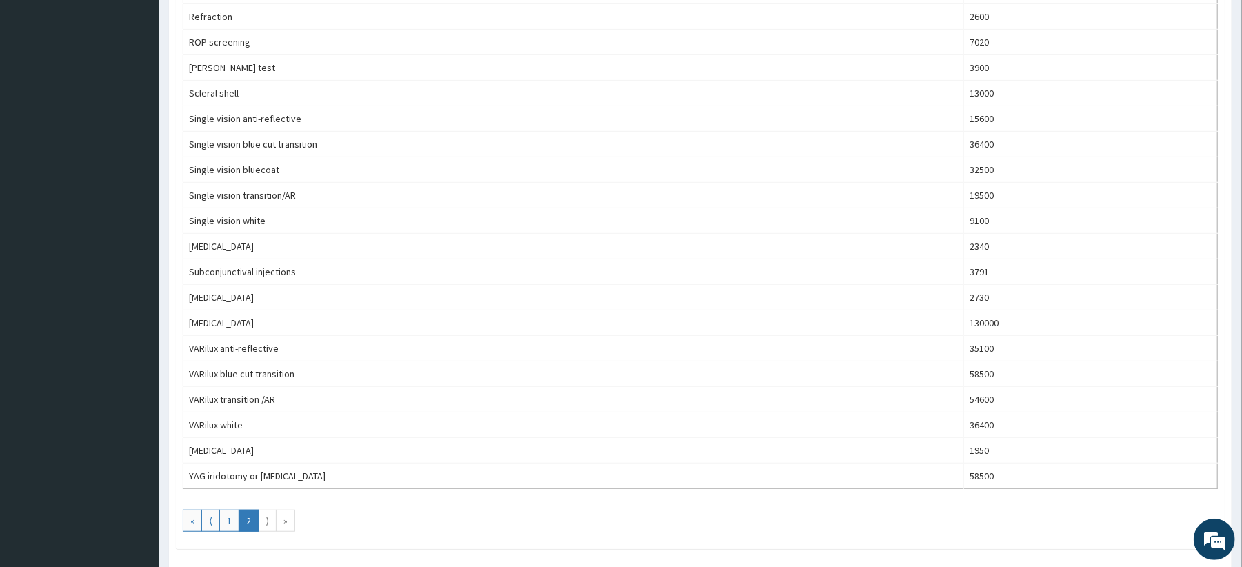
scroll to position [0, 0]
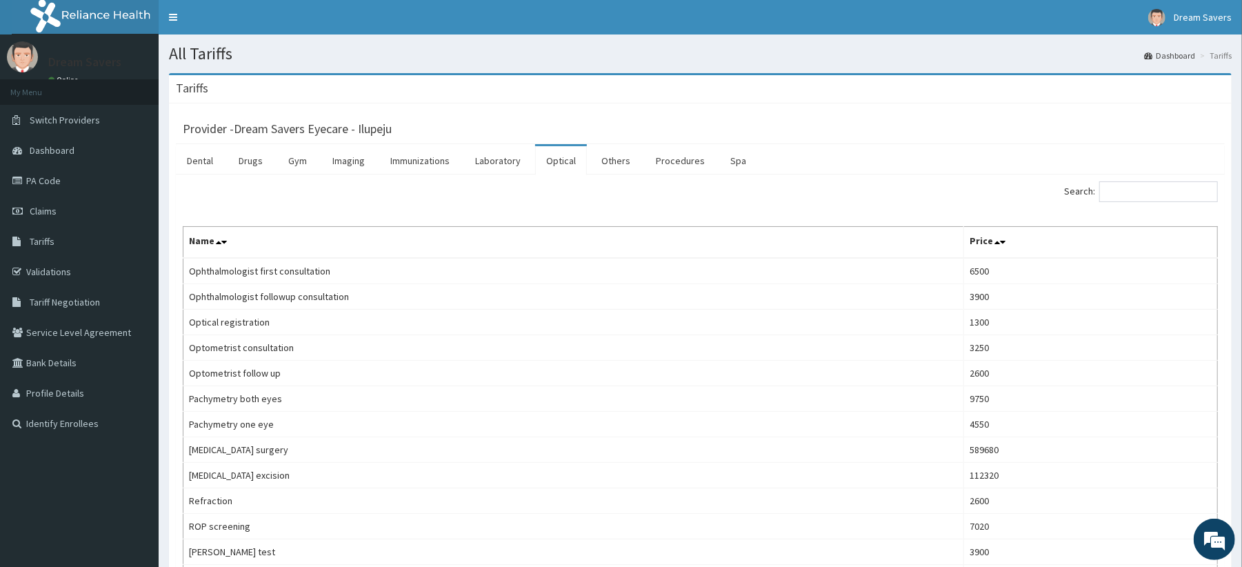
click at [43, 175] on link "PA Code" at bounding box center [79, 180] width 159 height 30
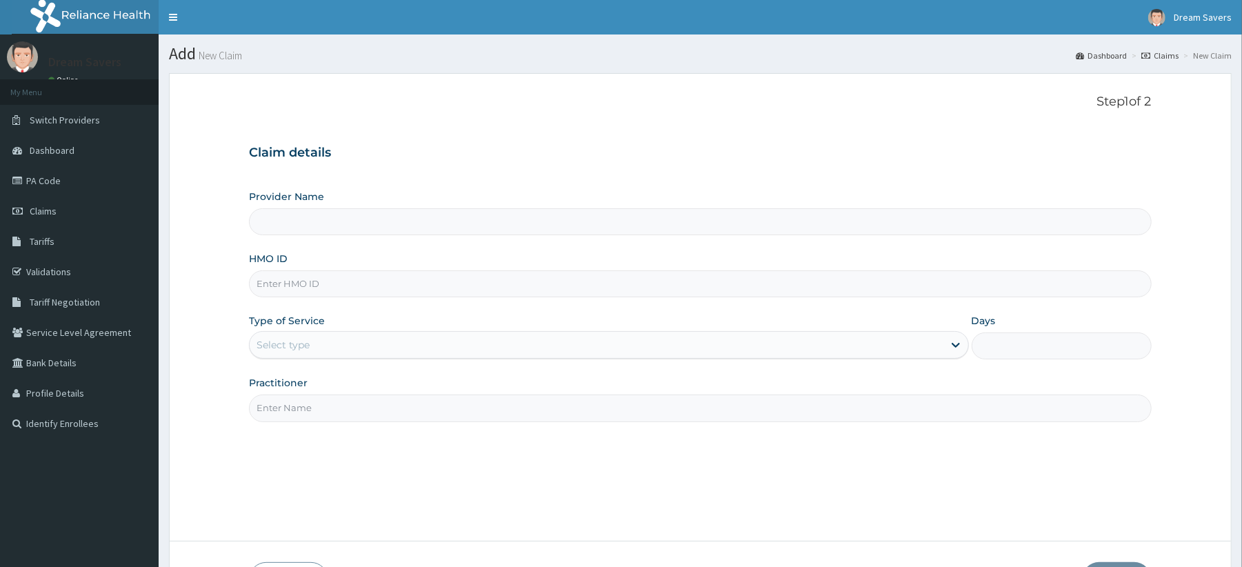
type input "Dream Savers Eyecare - Ilupeju"
click at [343, 276] on input "HMO ID" at bounding box center [700, 283] width 902 height 27
type input "PPY/10528/A"
click at [352, 349] on div "Select type" at bounding box center [596, 345] width 693 height 22
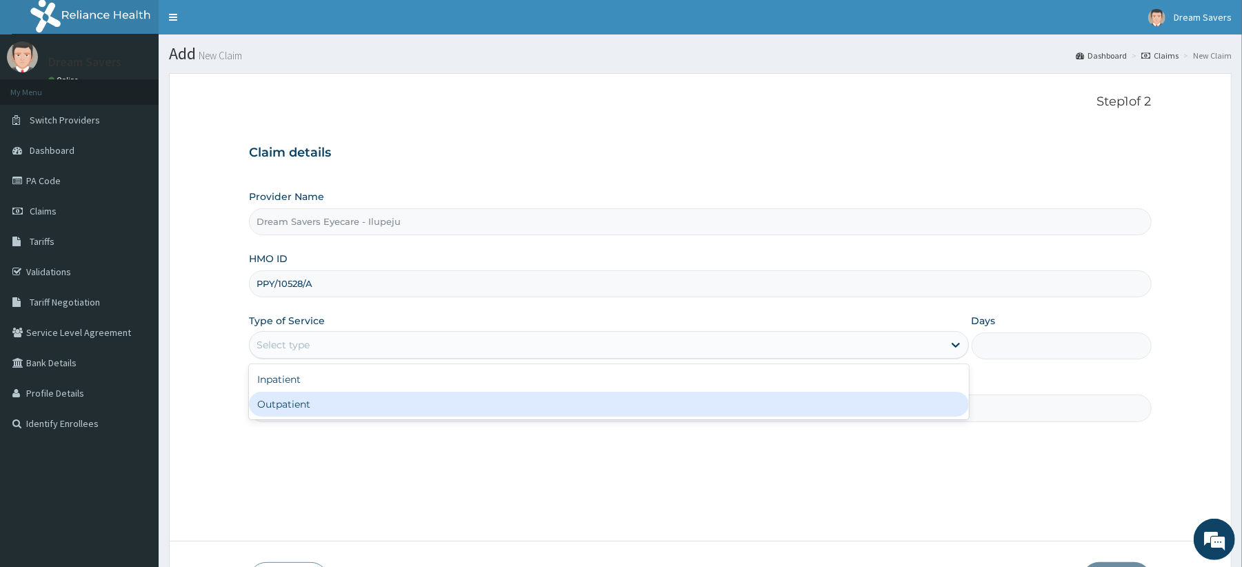
click at [301, 406] on div "Outpatient" at bounding box center [608, 404] width 719 height 25
type input "1"
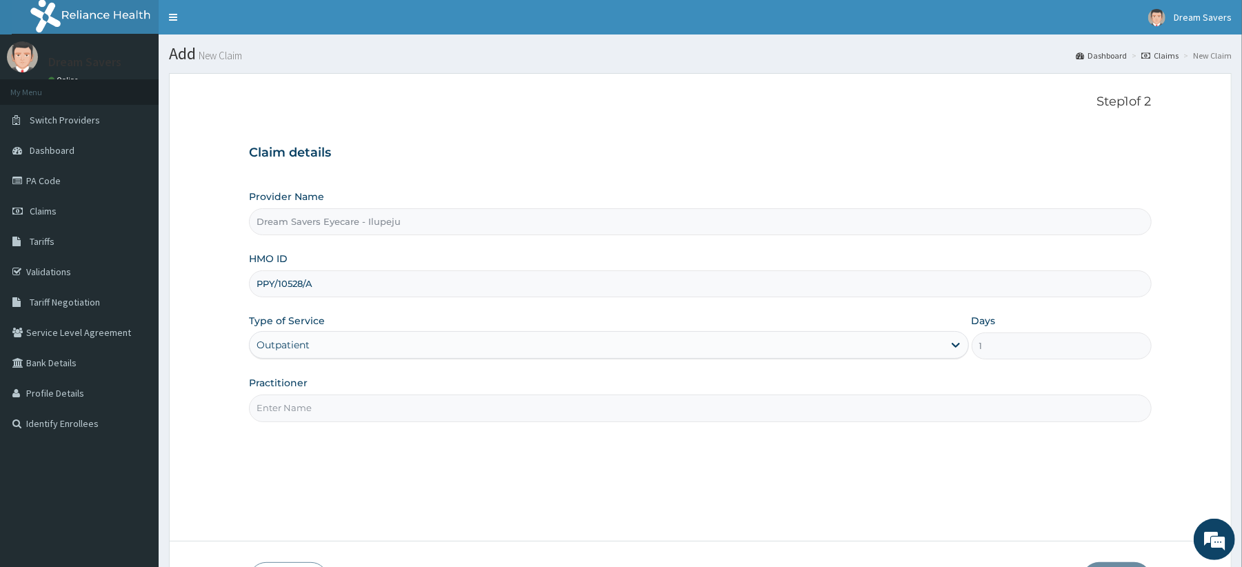
click at [318, 406] on input "Practitioner" at bounding box center [700, 407] width 902 height 27
type input "DR GENEVIVE"
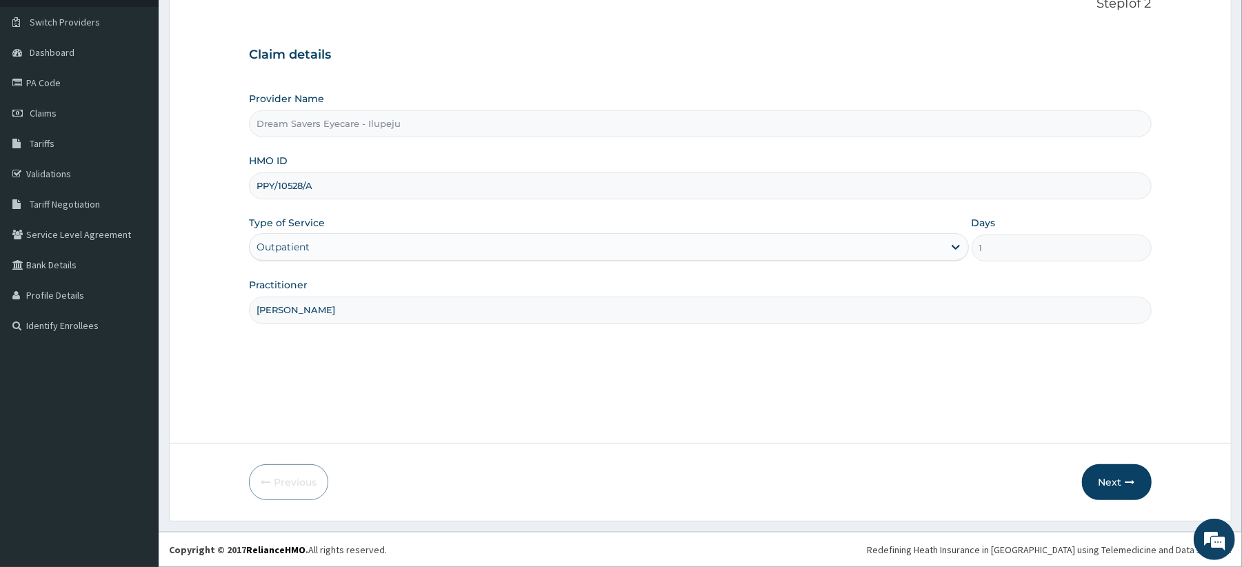
click at [1124, 496] on button "Next" at bounding box center [1117, 482] width 70 height 36
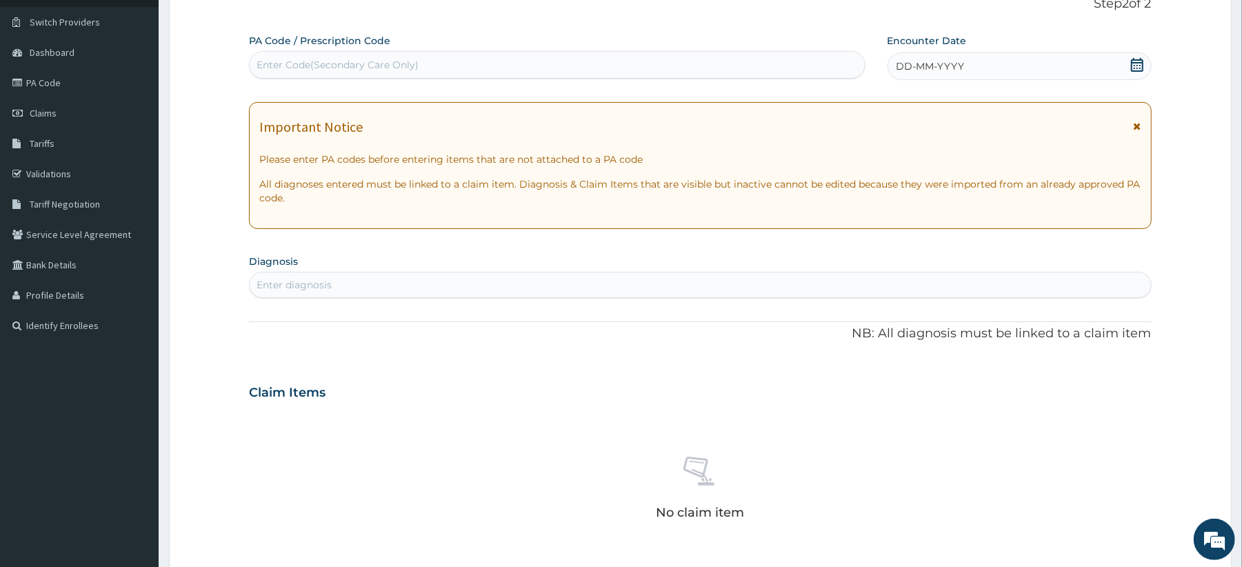
click at [349, 52] on div "Enter Code(Secondary Care Only)" at bounding box center [557, 65] width 616 height 28
paste input "PA/681F70"
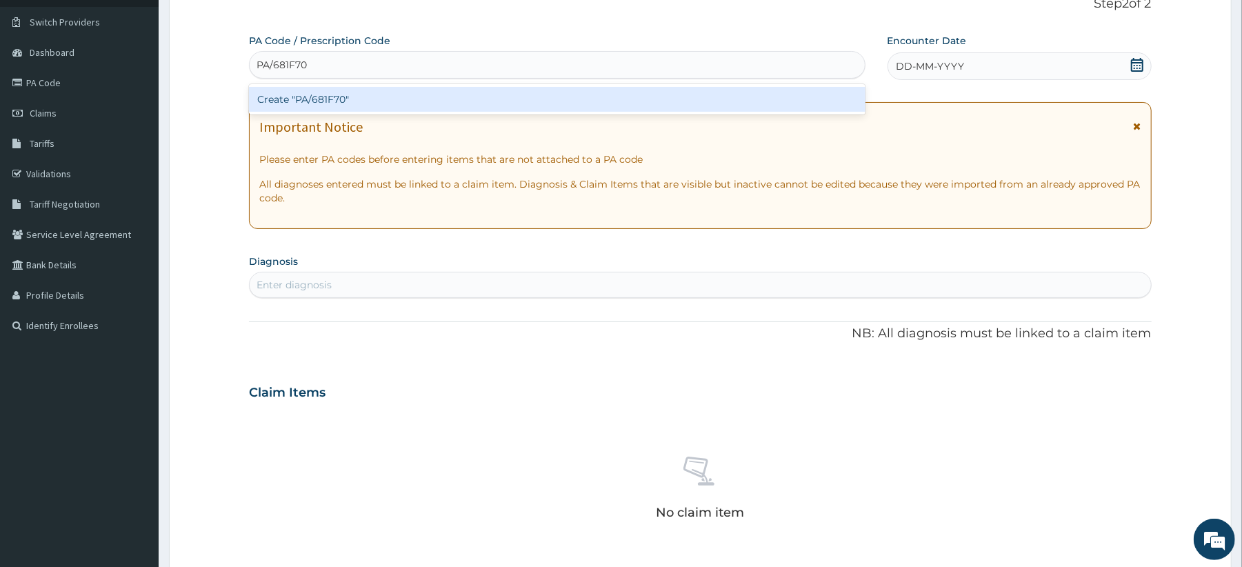
type input "PA/681F70"
click at [954, 67] on div "PA Code / Prescription Code option Create "PA/681F70" focused, 1 of 1. 1 result…" at bounding box center [700, 391] width 902 height 714
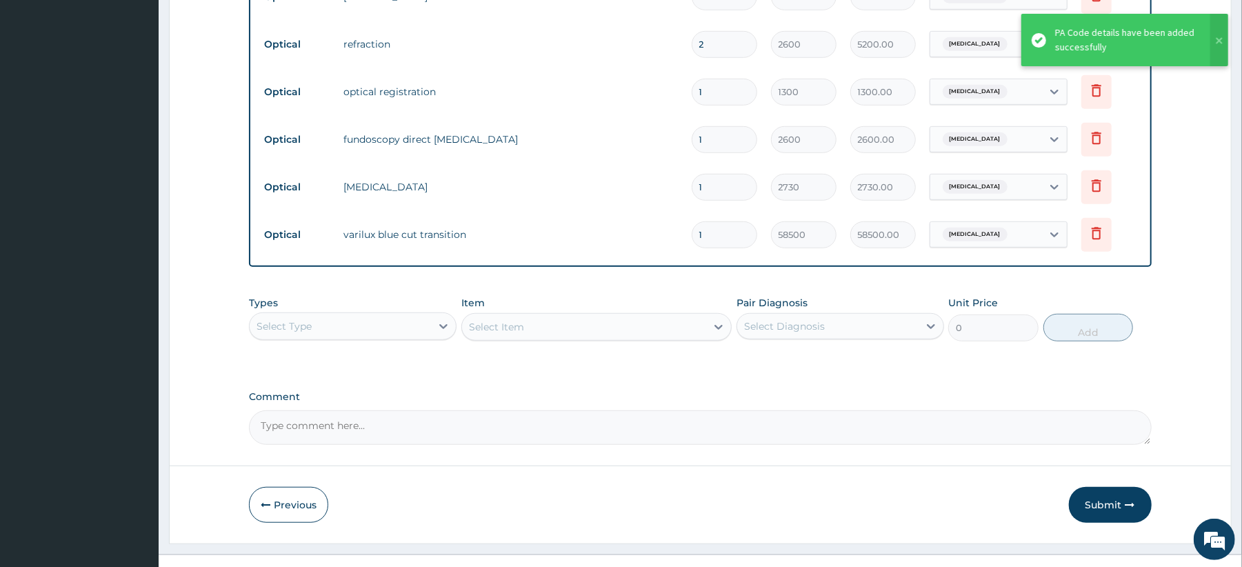
scroll to position [649, 0]
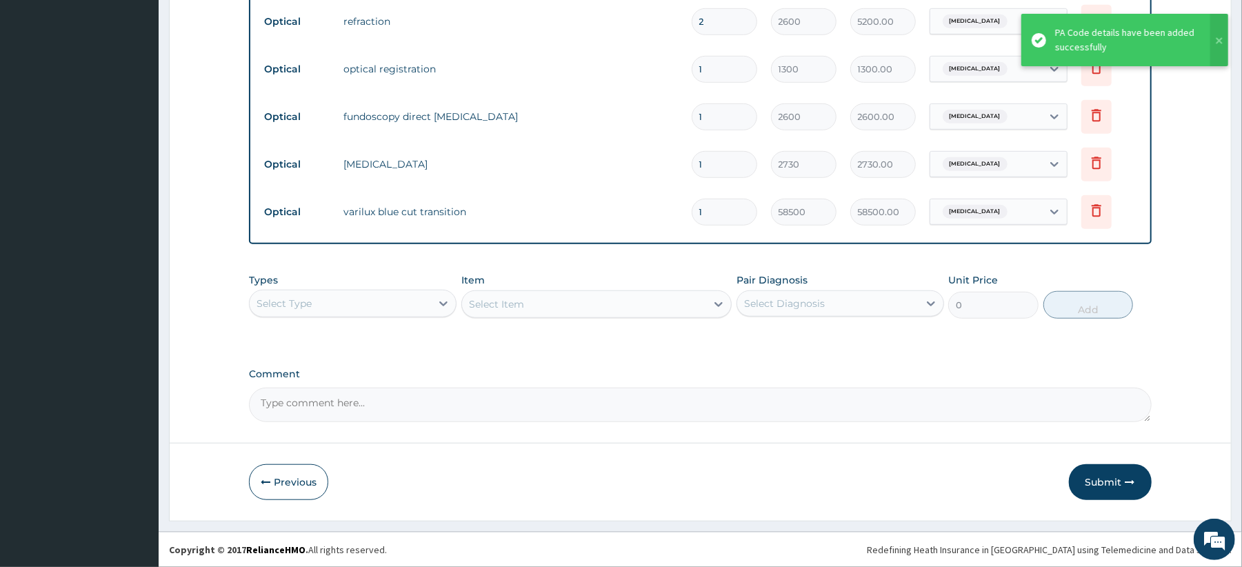
click at [1114, 489] on button "Submit" at bounding box center [1110, 482] width 83 height 36
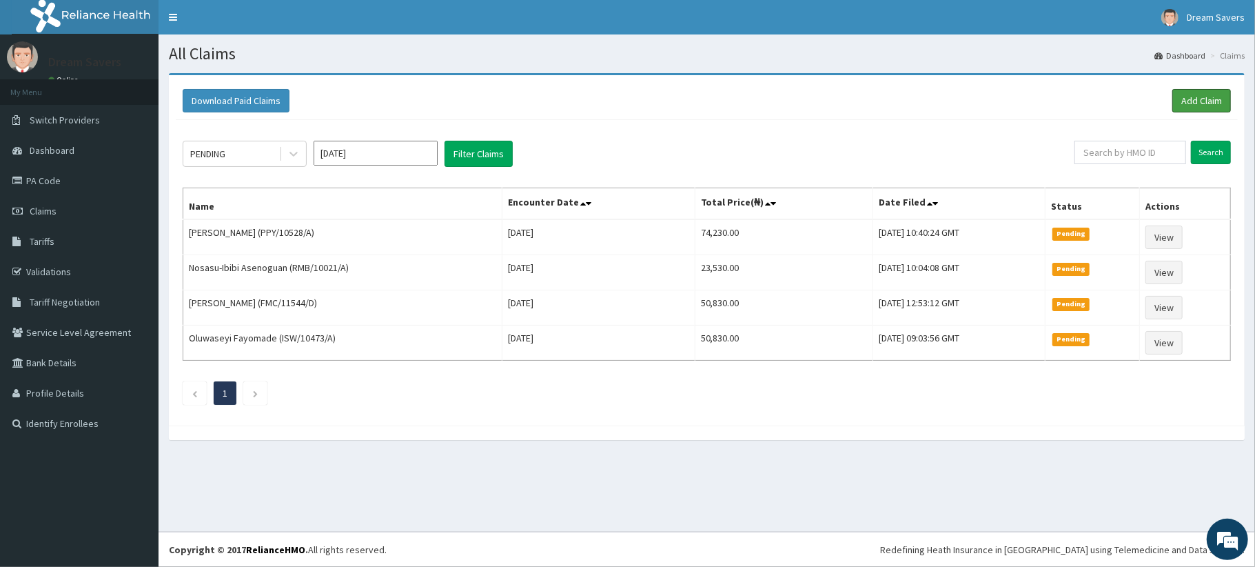
click at [1204, 97] on link "Add Claim" at bounding box center [1202, 100] width 59 height 23
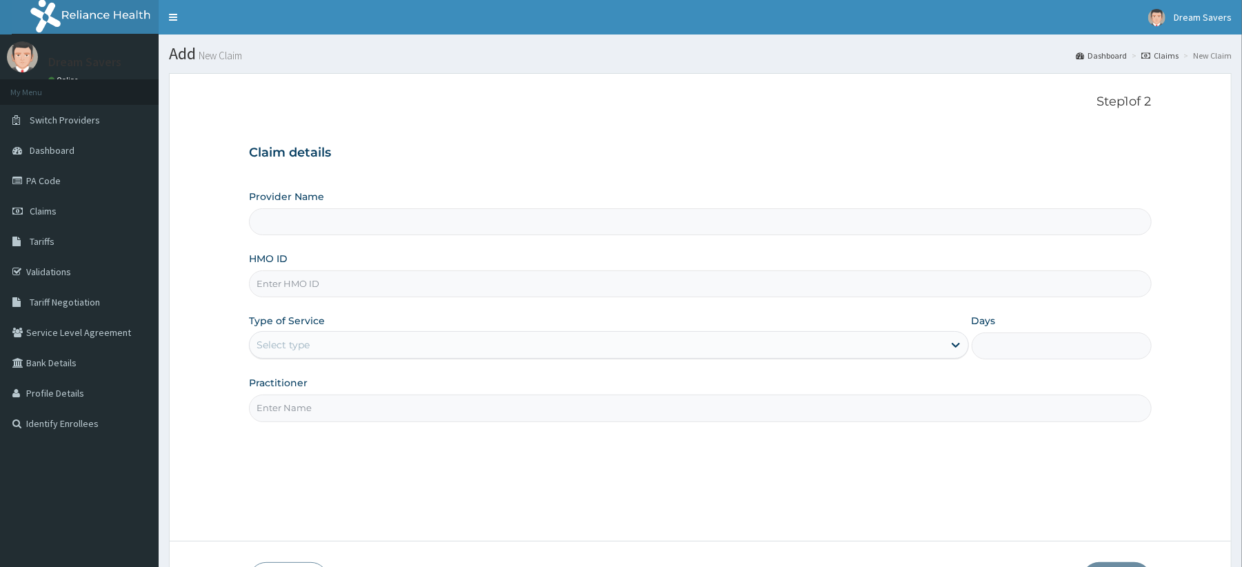
click at [315, 293] on input "HMO ID" at bounding box center [700, 283] width 902 height 27
type input "Dream Savers Eyecare - Ilupeju"
type input "FMC/10125/A"
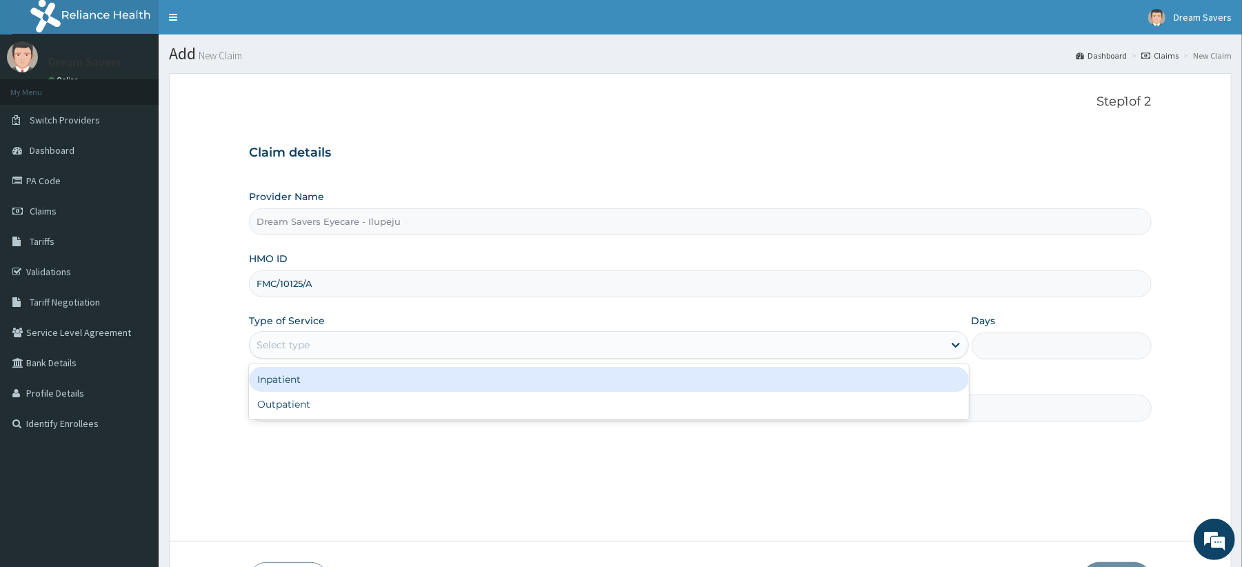
click at [407, 343] on div "Select type" at bounding box center [596, 345] width 693 height 22
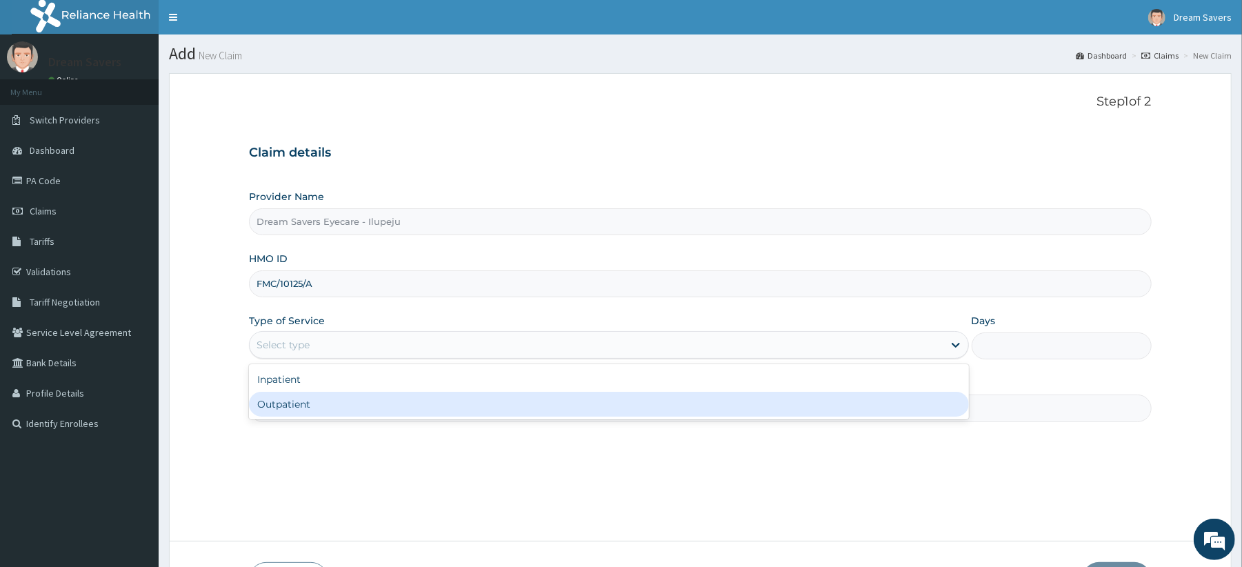
click at [310, 405] on div "Outpatient" at bounding box center [608, 404] width 719 height 25
type input "1"
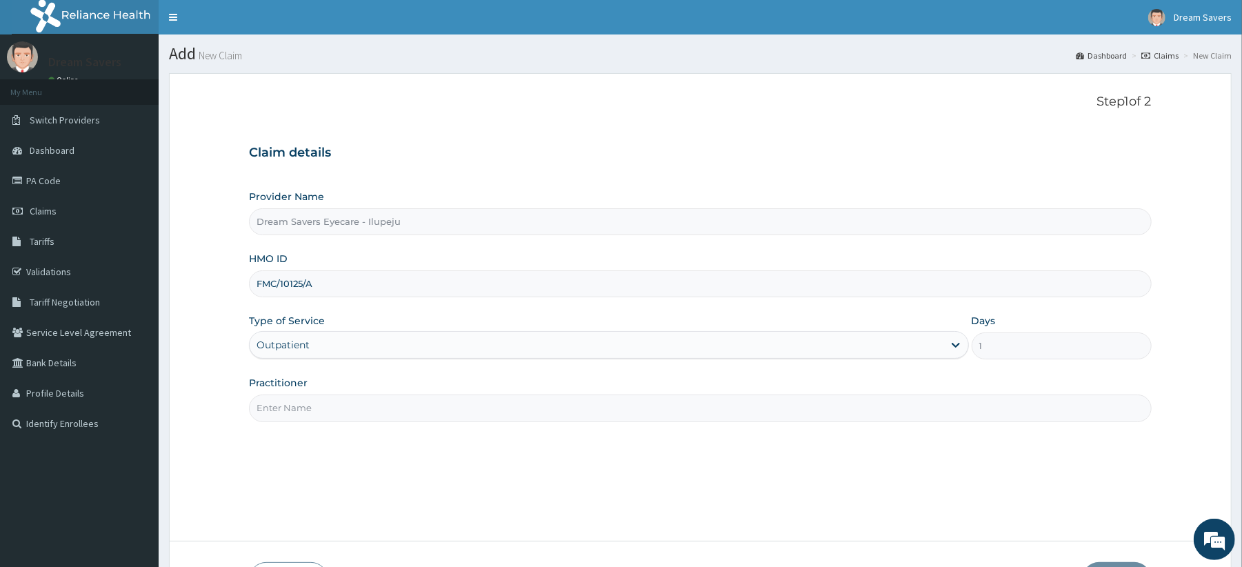
click at [323, 405] on input "Practitioner" at bounding box center [700, 407] width 902 height 27
type input "DR GENEVIVE"
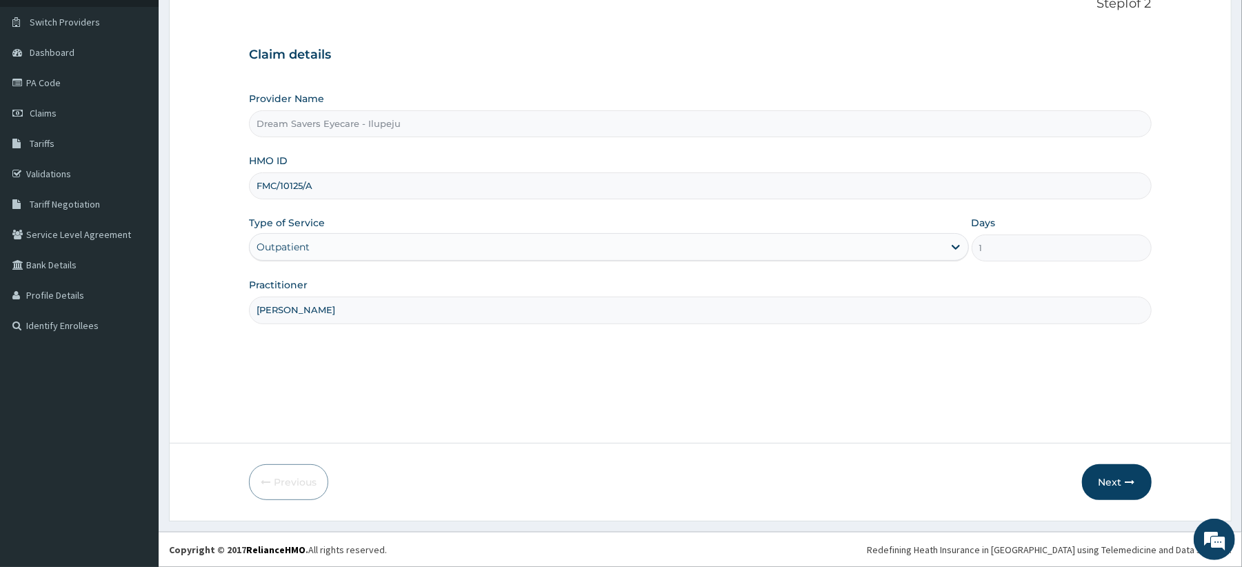
click at [1111, 499] on button "Next" at bounding box center [1117, 482] width 70 height 36
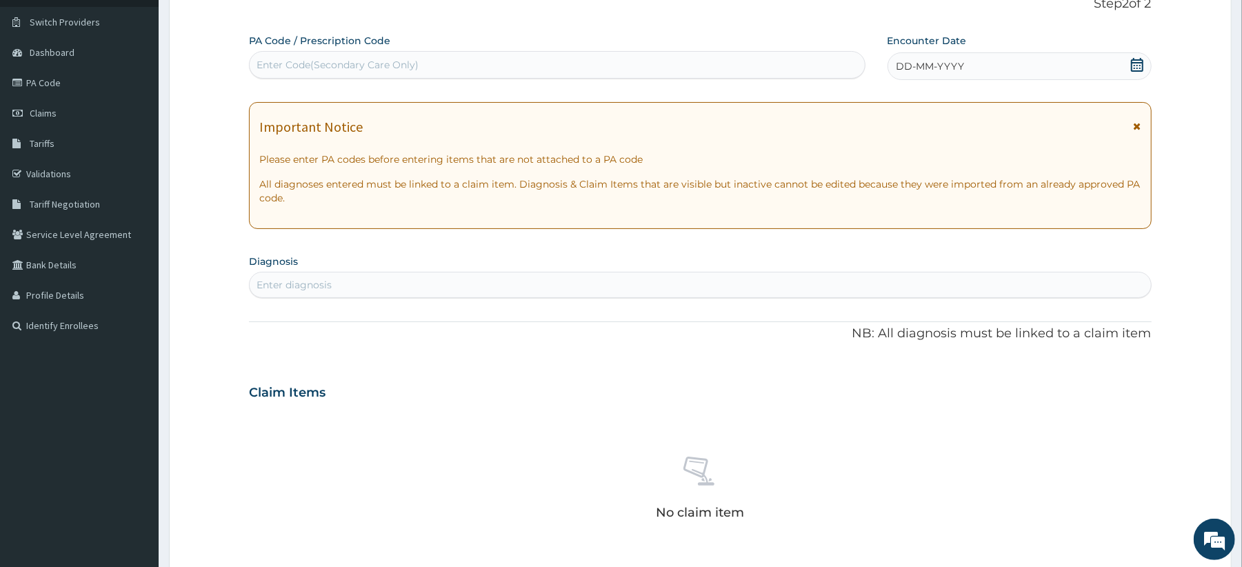
paste input "PA/DAD4AE"
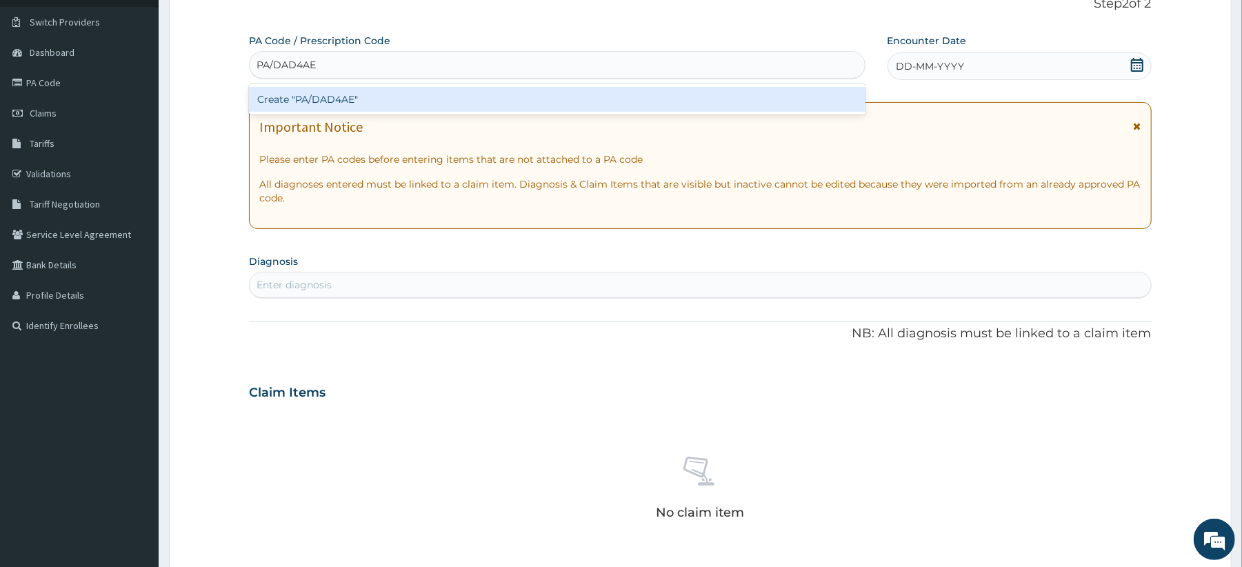
type input "PA/DAD4AE"
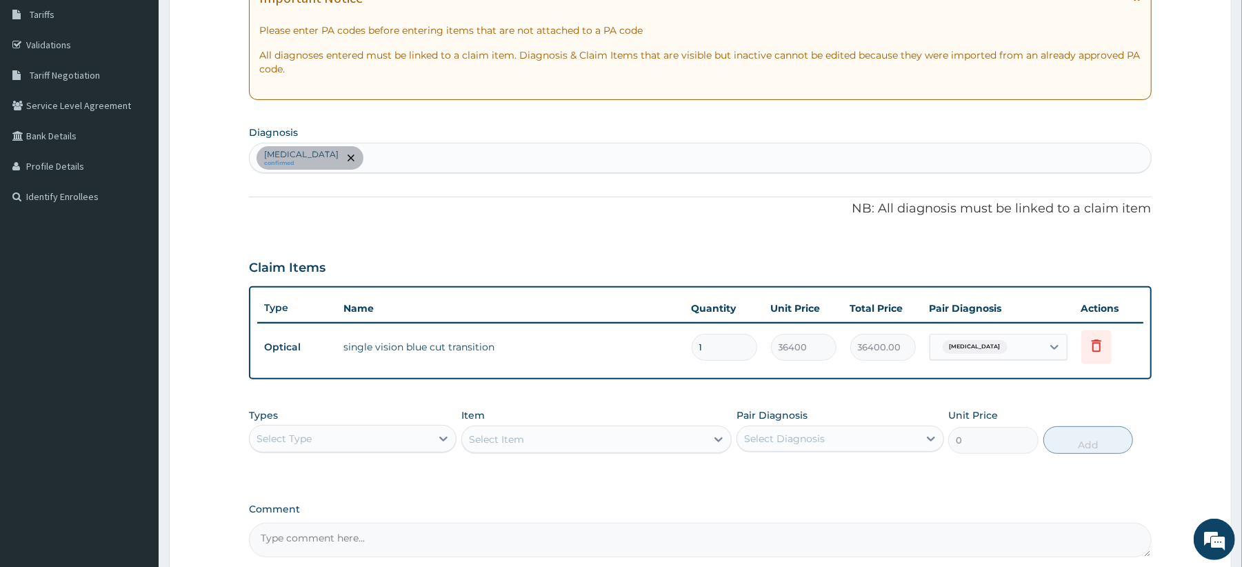
scroll to position [362, 0]
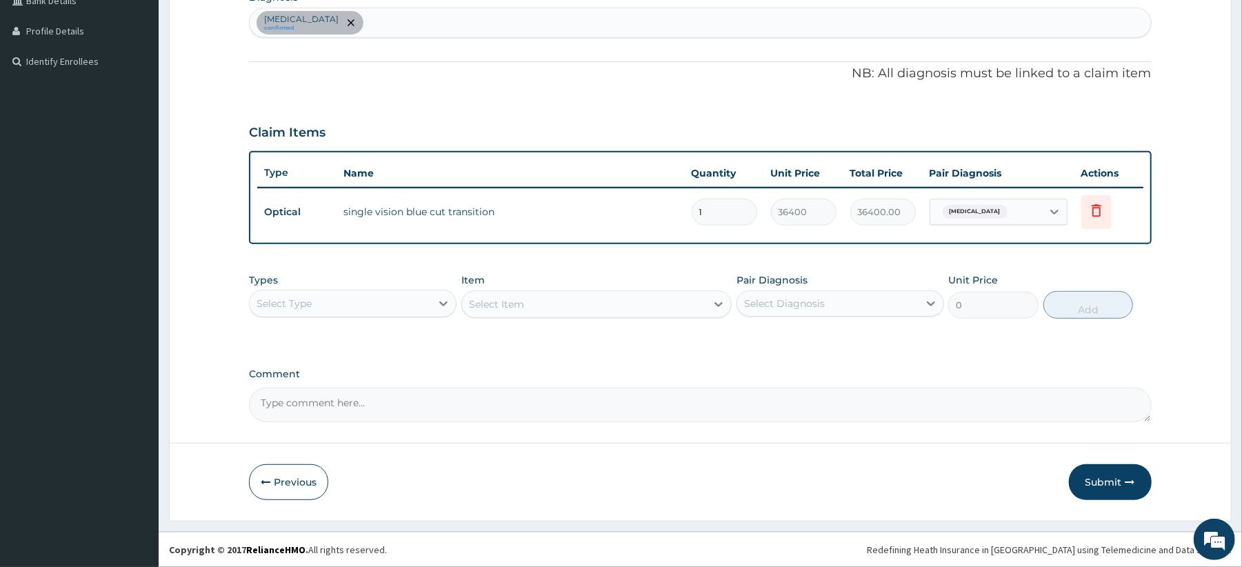
click at [1113, 483] on button "Submit" at bounding box center [1110, 482] width 83 height 36
